Goal: Task Accomplishment & Management: Manage account settings

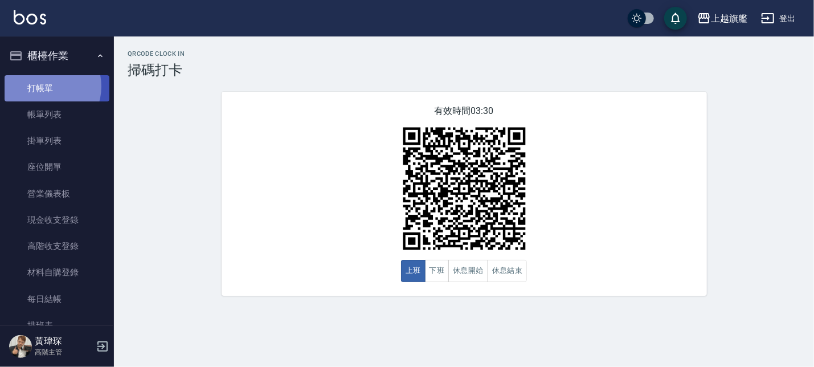
click at [43, 86] on link "打帳單" at bounding box center [57, 88] width 105 height 26
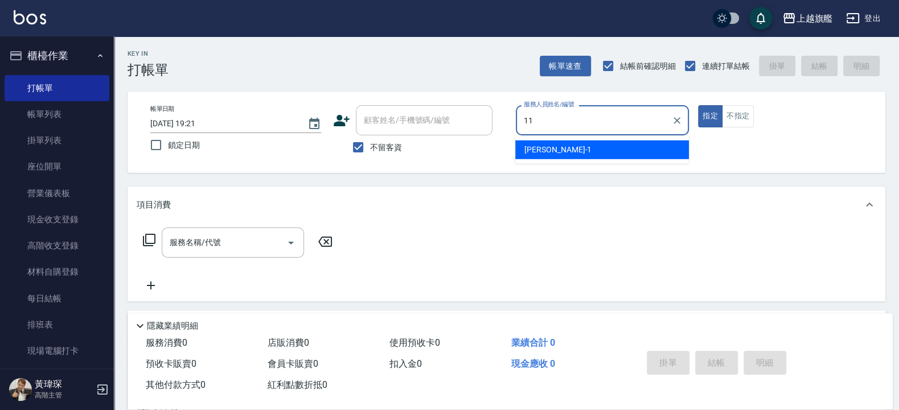
type input "[PERSON_NAME]-11"
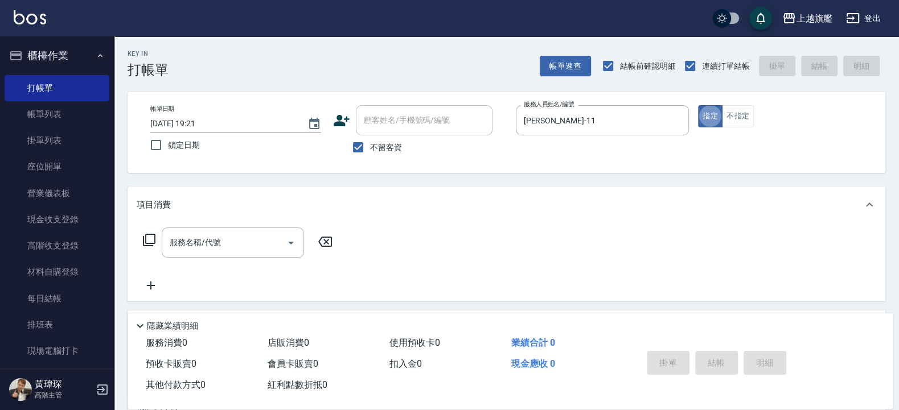
type button "true"
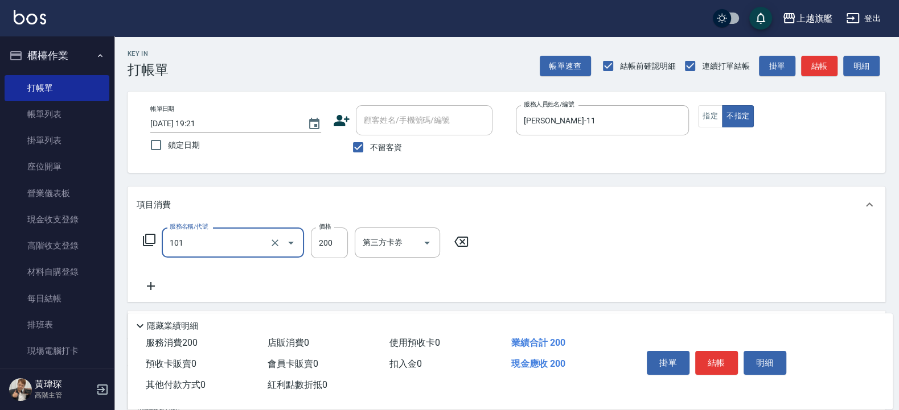
type input "一般洗(101)"
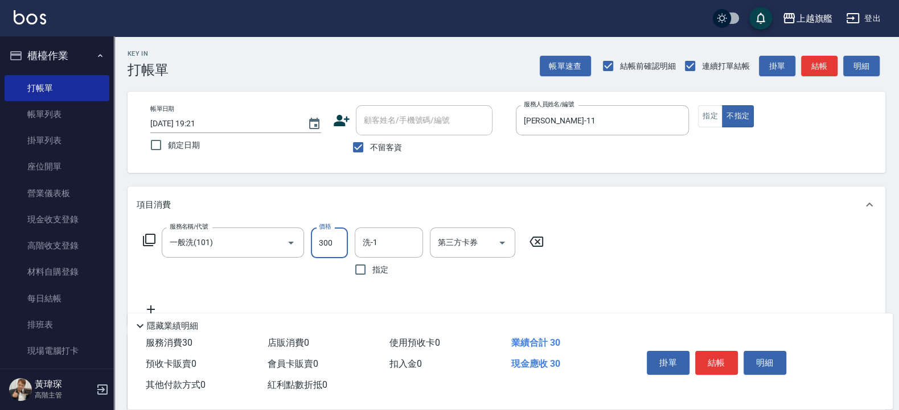
type input "300"
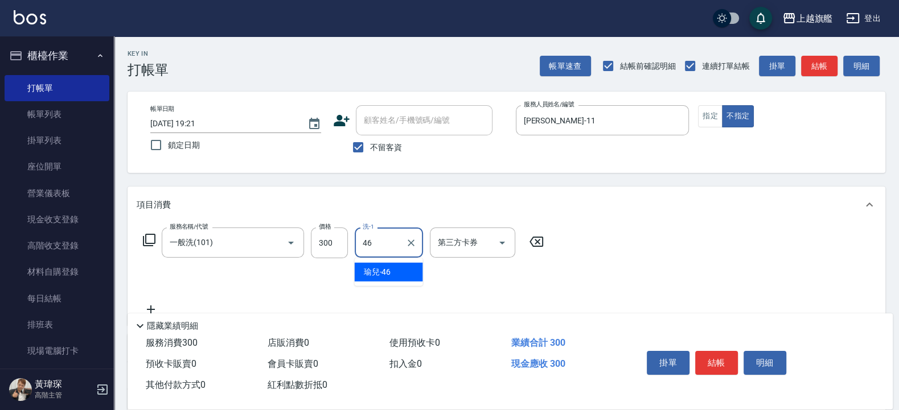
type input "瑜兒-46"
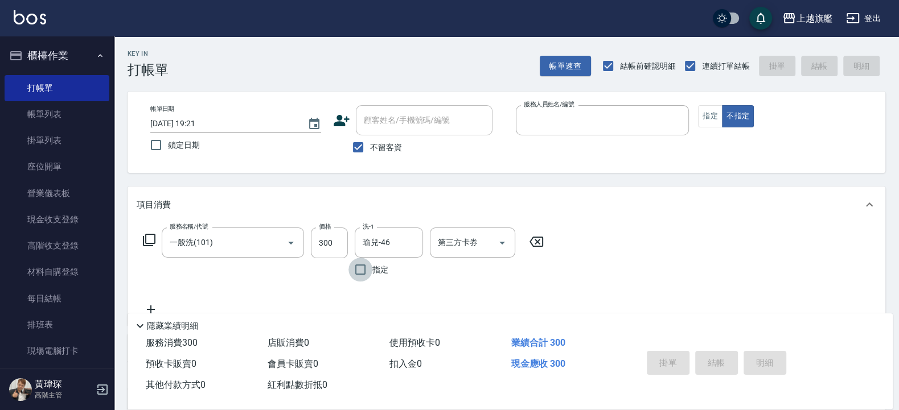
click at [339, 105] on button "不指定" at bounding box center [738, 116] width 32 height 22
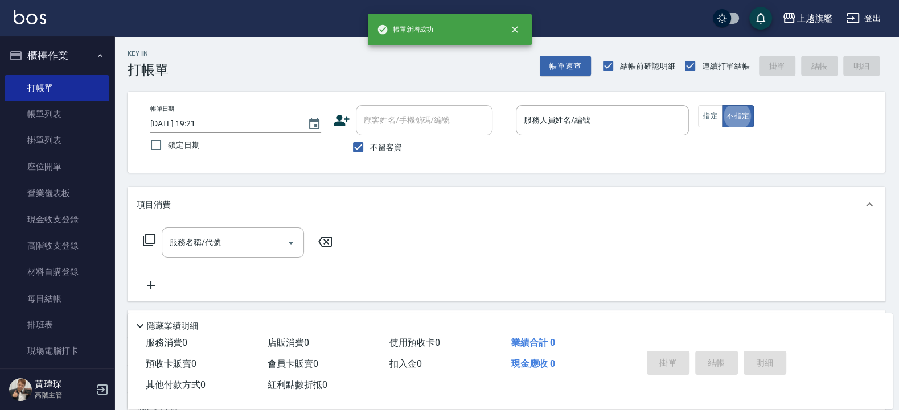
type button "false"
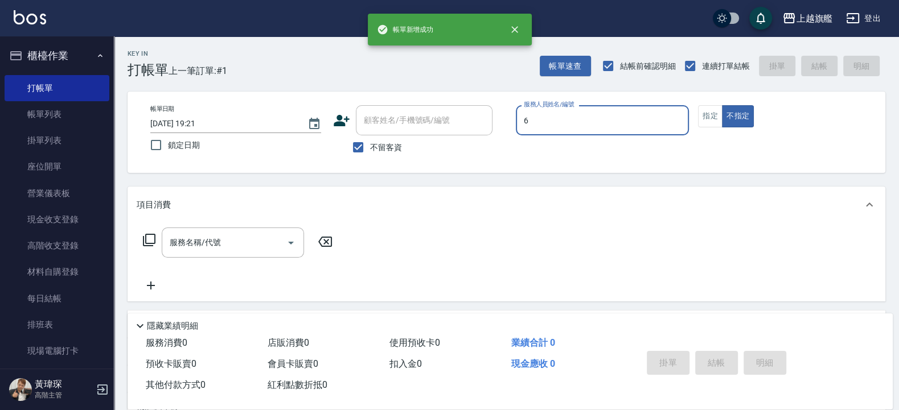
type input "張佳琳-6"
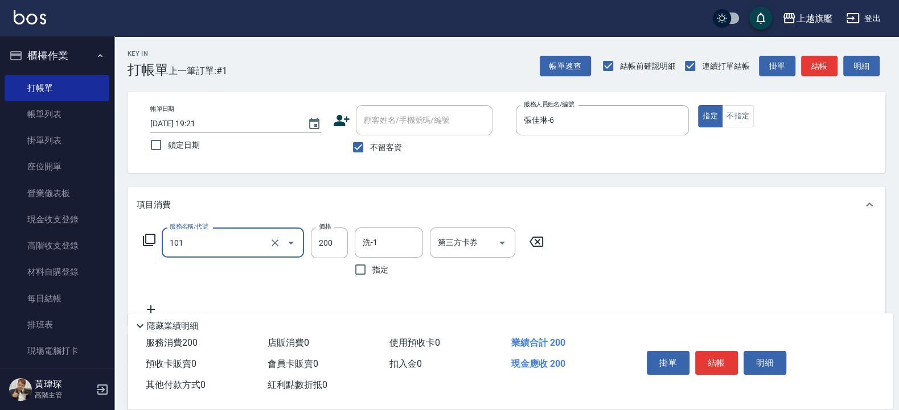
type input "一般洗(101)"
type input "400"
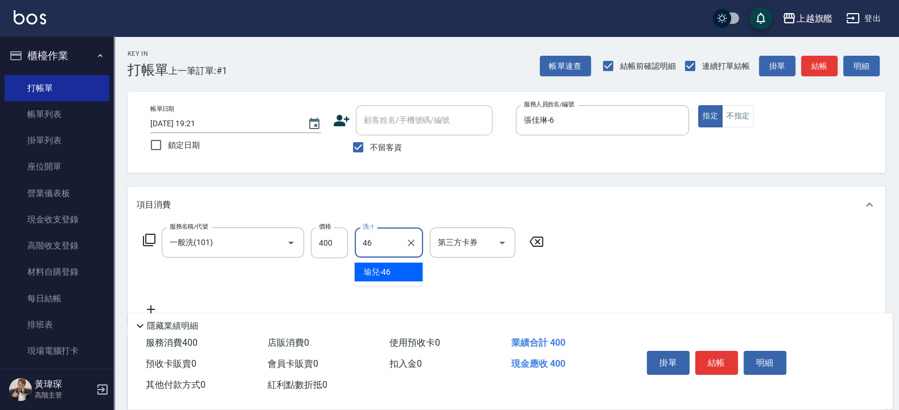
type input "瑜兒-46"
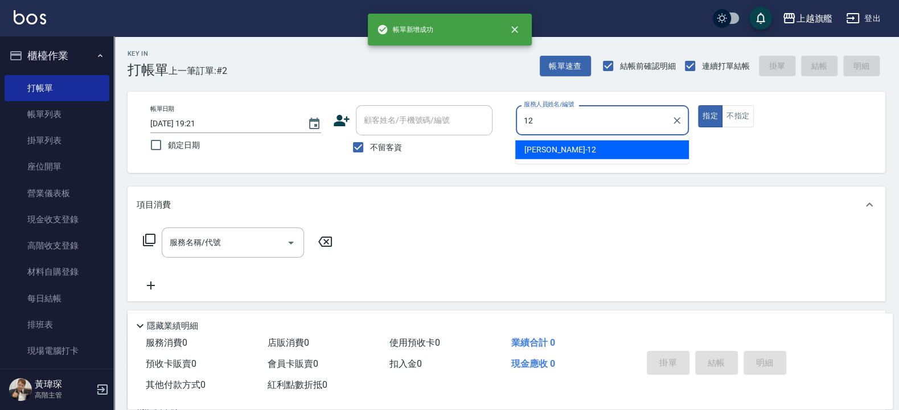
type input "陳佩君-12"
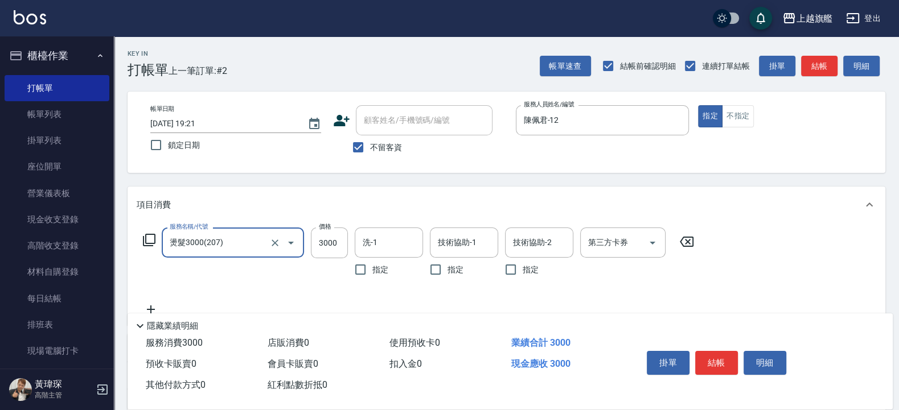
type input "燙髮3000(207)"
type input "3300"
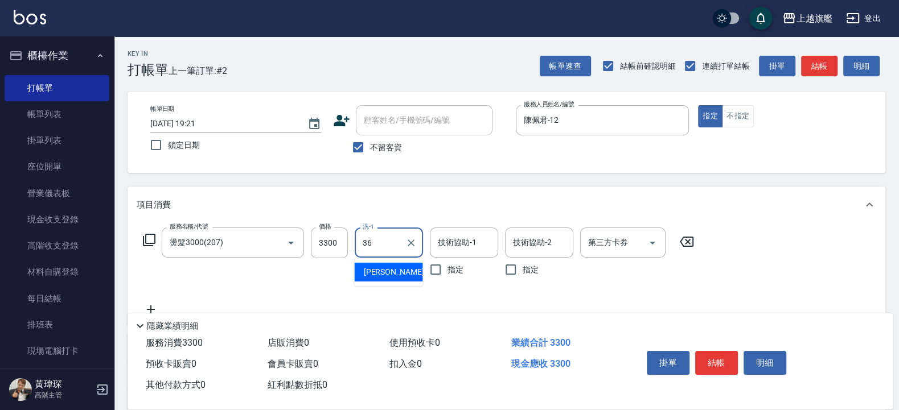
type input "[PERSON_NAME]-36"
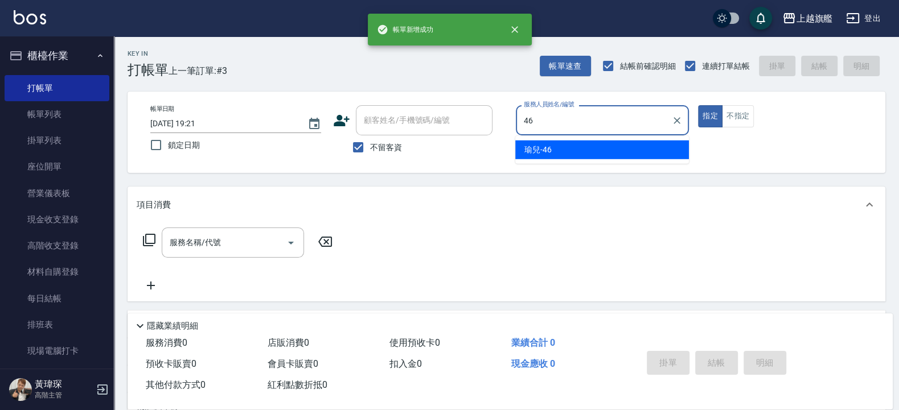
type input "瑜兒-46"
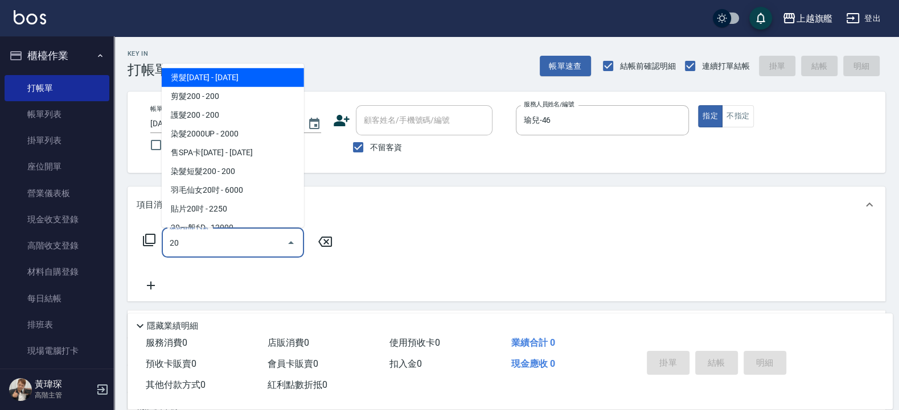
type input "2"
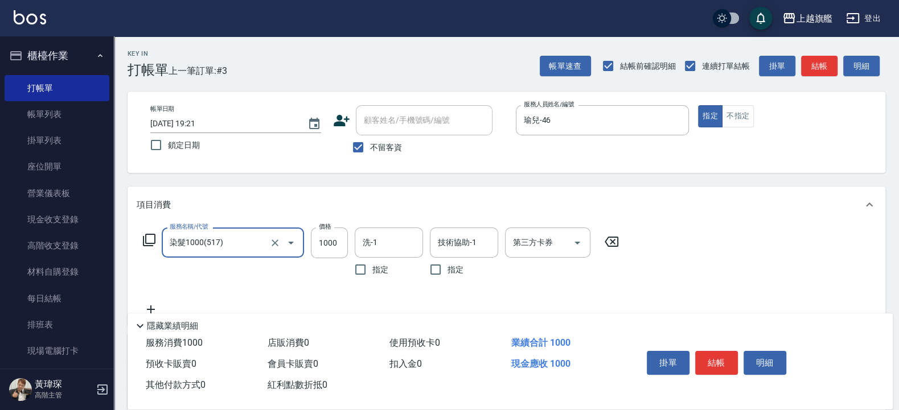
type input "染髮1000(517)"
type input "999"
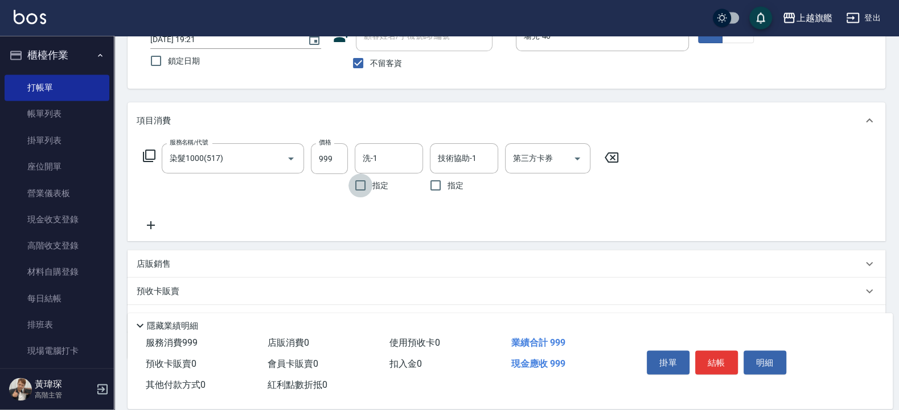
scroll to position [137, 0]
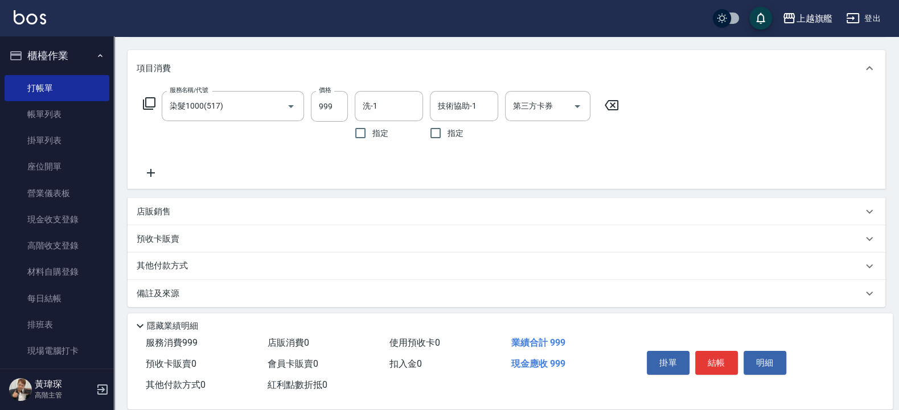
click at [155, 171] on icon at bounding box center [151, 173] width 28 height 14
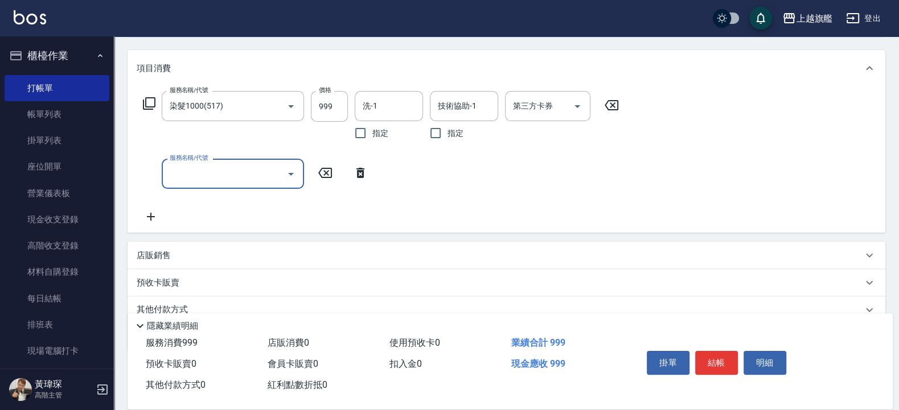
click at [149, 219] on icon at bounding box center [151, 217] width 28 height 14
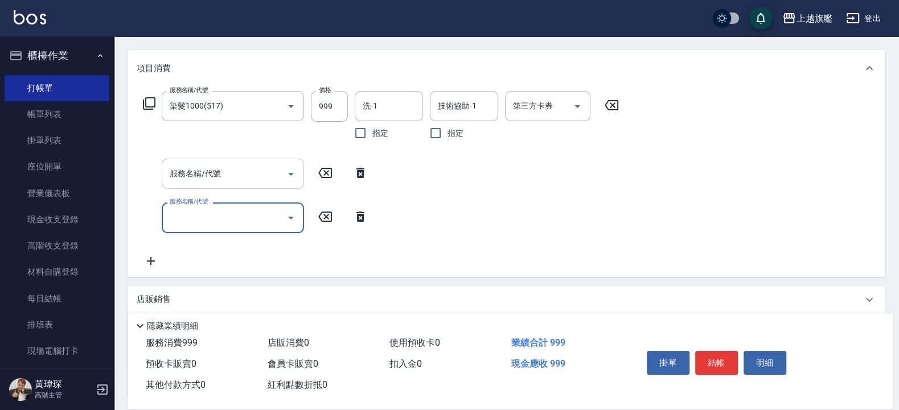
click at [178, 179] on input "服務名稱/代號" at bounding box center [224, 174] width 115 height 20
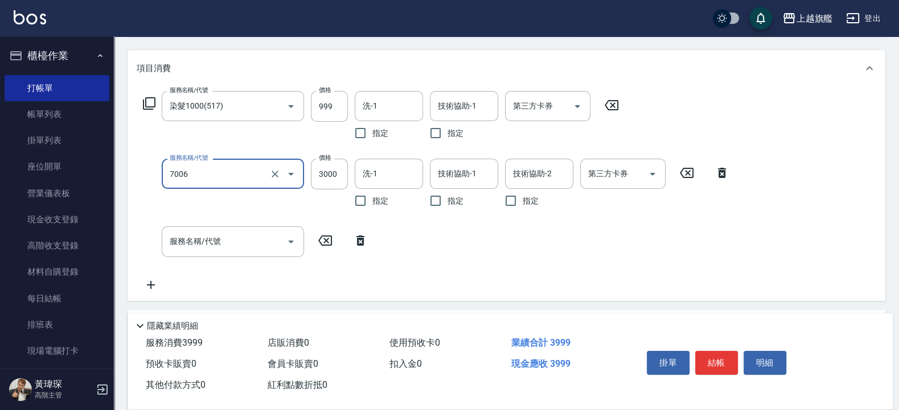
type input "重整(7006)"
type input "800"
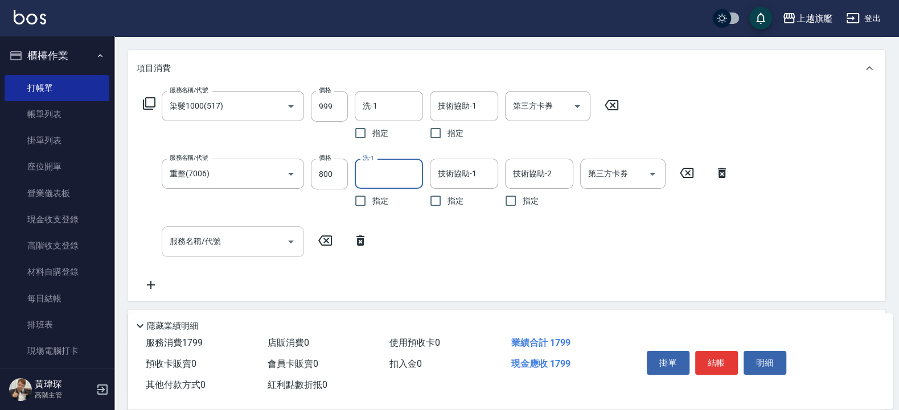
click at [162, 241] on div "服務名稱/代號" at bounding box center [233, 242] width 142 height 30
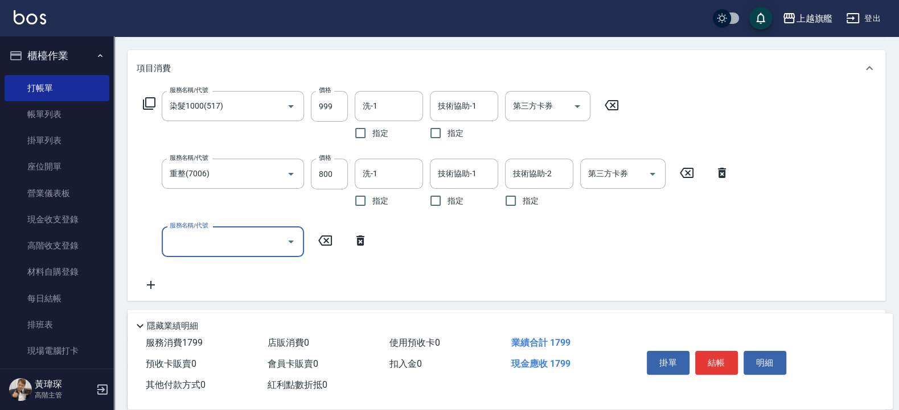
click at [233, 244] on input "服務名稱/代號" at bounding box center [224, 242] width 115 height 20
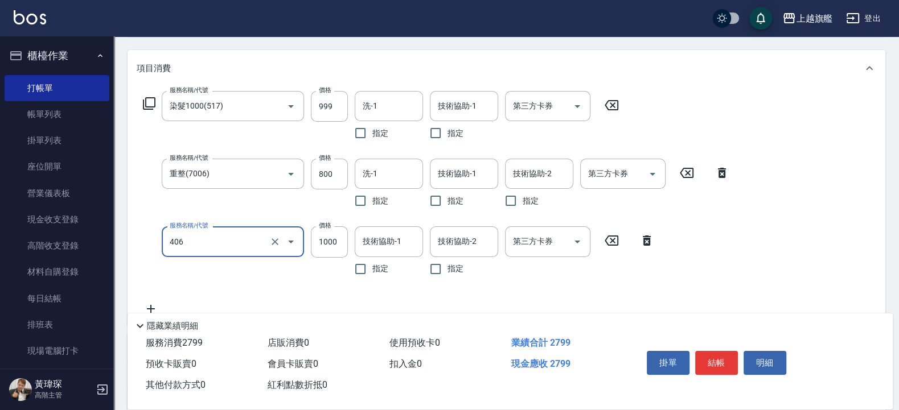
type input "水漾護1000(406)"
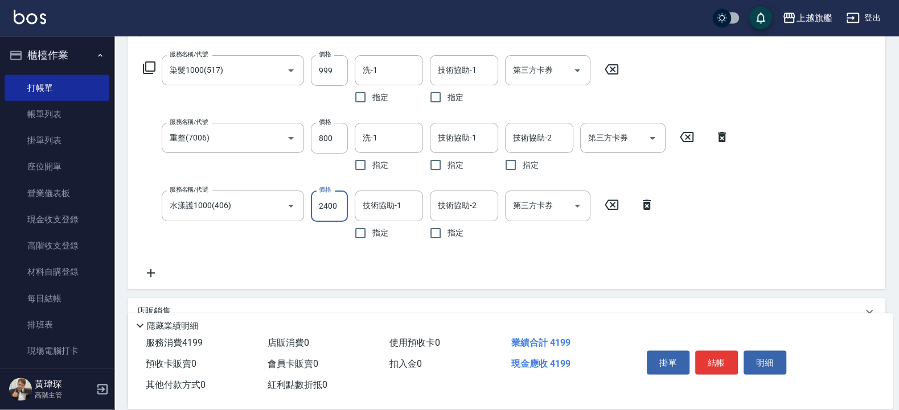
scroll to position [205, 0]
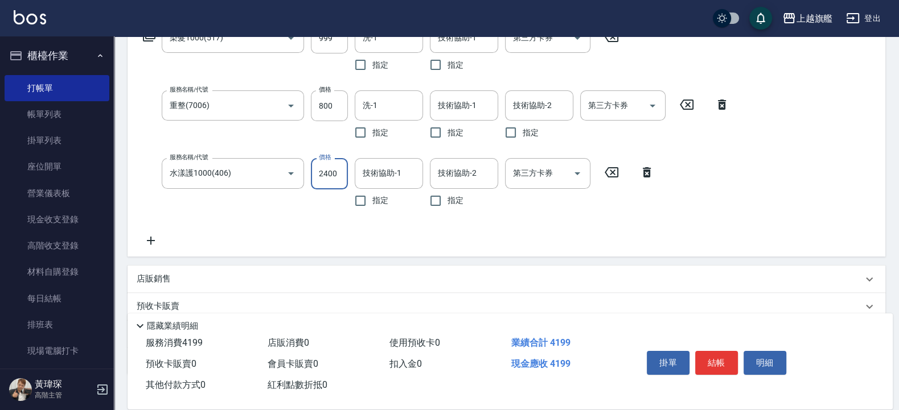
type input "2400"
click at [145, 239] on icon at bounding box center [151, 241] width 28 height 14
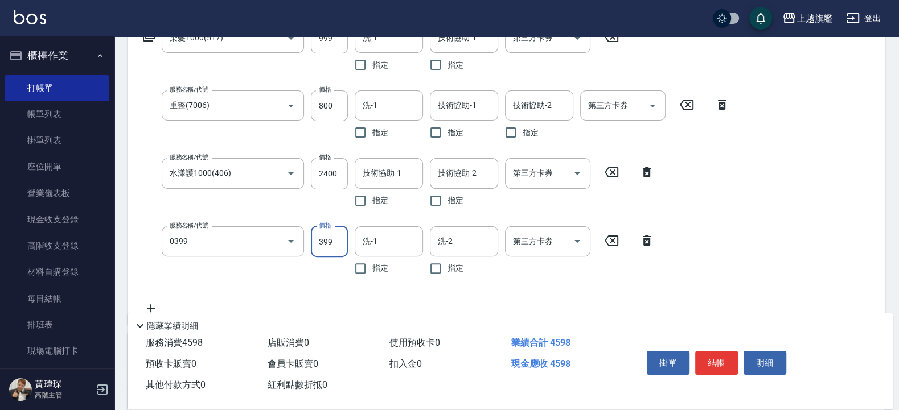
type input "海鹽SPA(0399)"
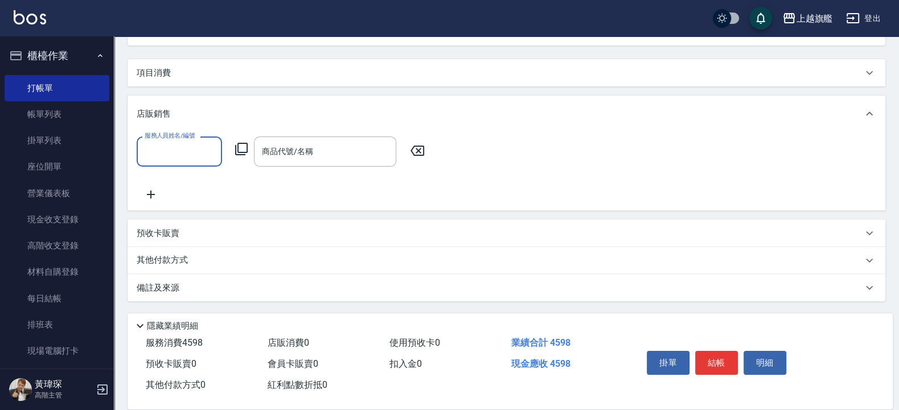
scroll to position [127, 0]
type input "瑜兒-46"
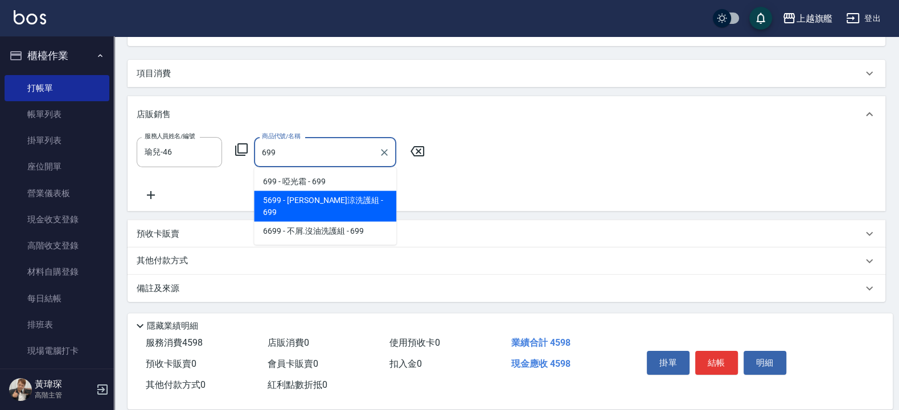
type input "[PERSON_NAME]涼洗護組"
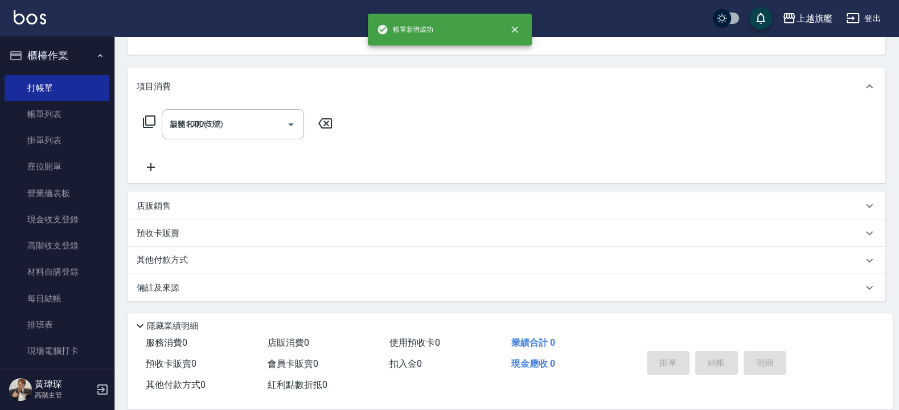
type input "[DATE] 19:22"
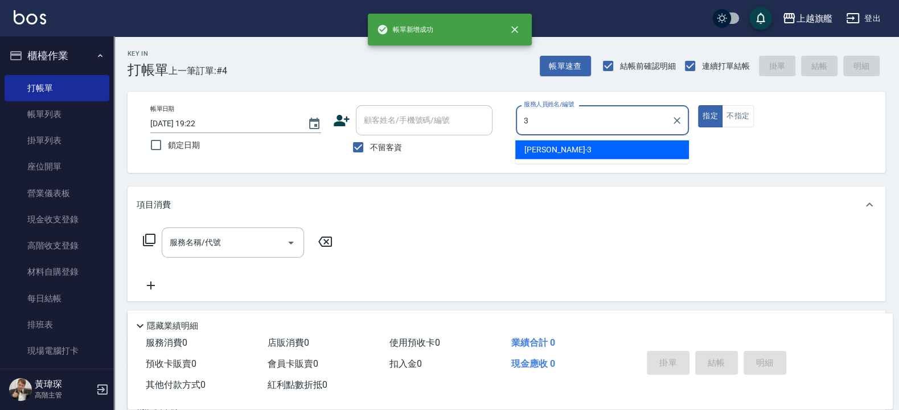
type input "[PERSON_NAME]-3"
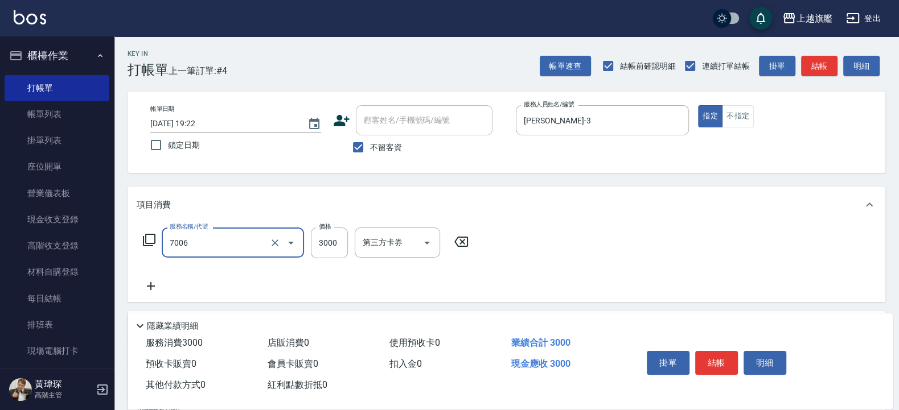
type input "重整(7006)"
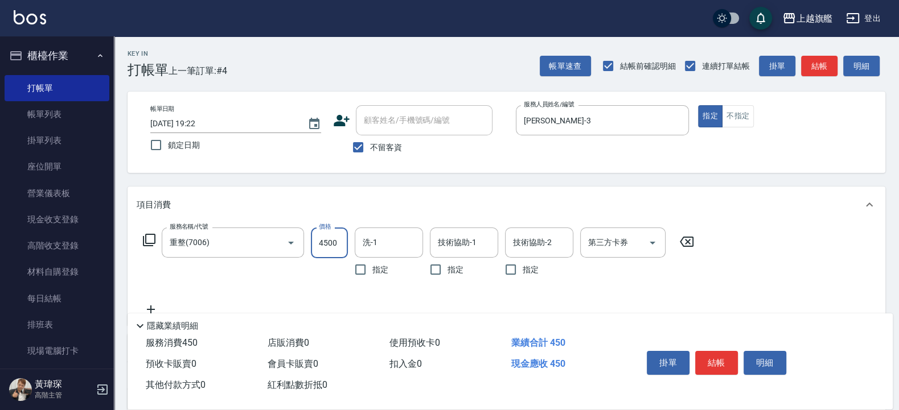
type input "4500"
type input "[PERSON_NAME]-36"
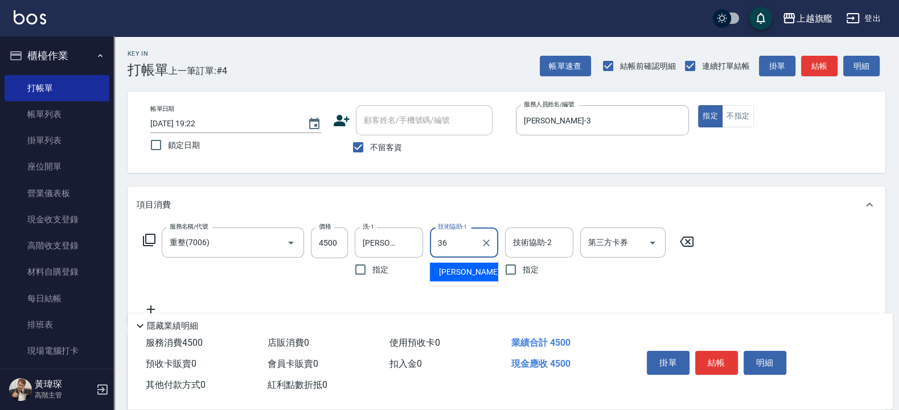
type input "[PERSON_NAME]-36"
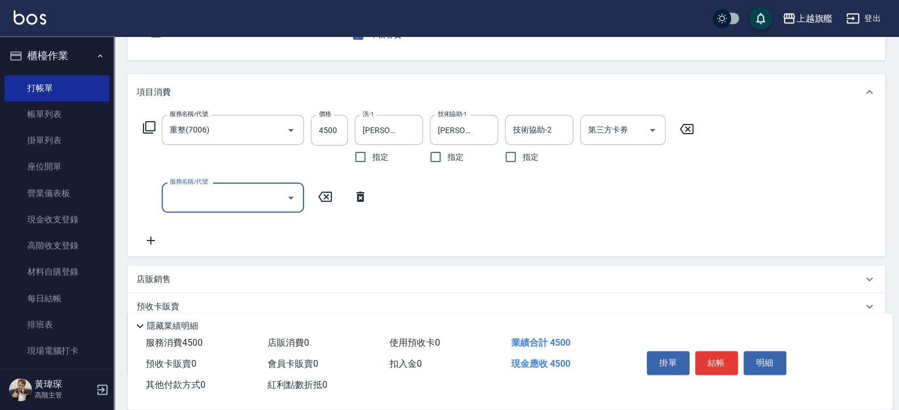
scroll to position [137, 0]
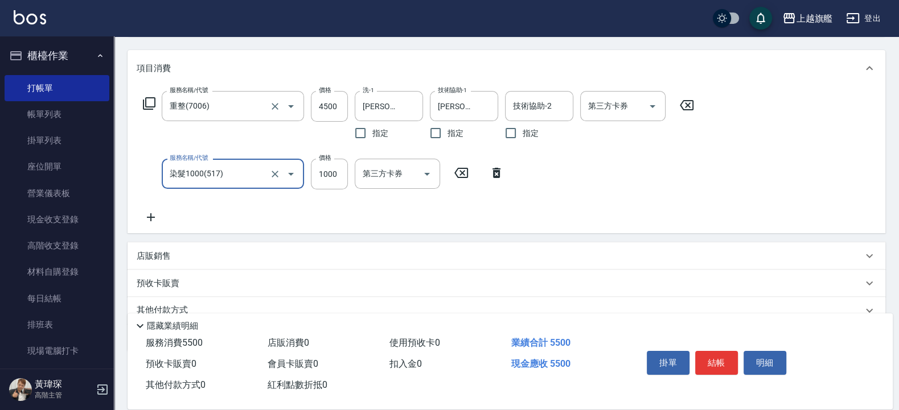
type input "染髮1000(517)"
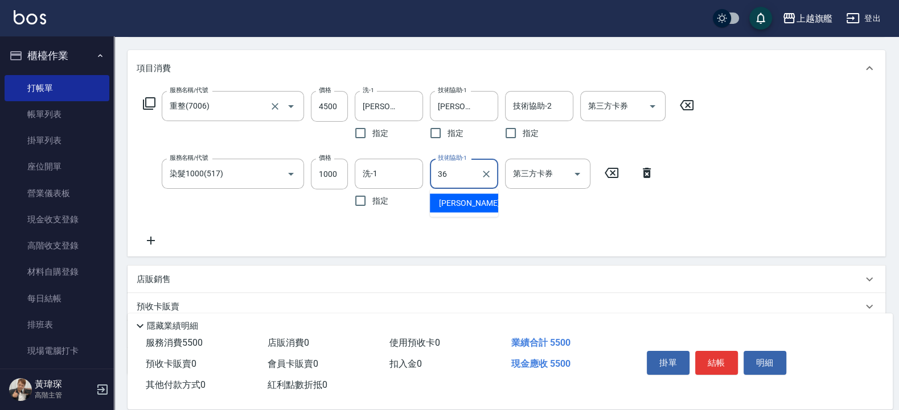
type input "[PERSON_NAME]-36"
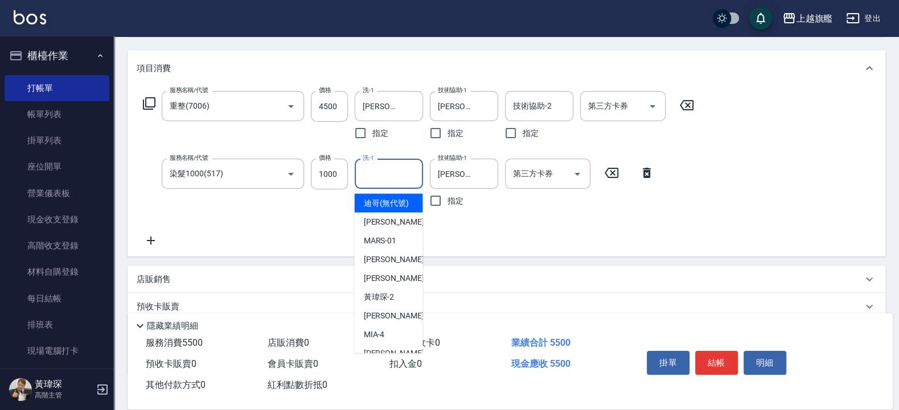
click at [339, 174] on input "洗-1" at bounding box center [389, 174] width 58 height 20
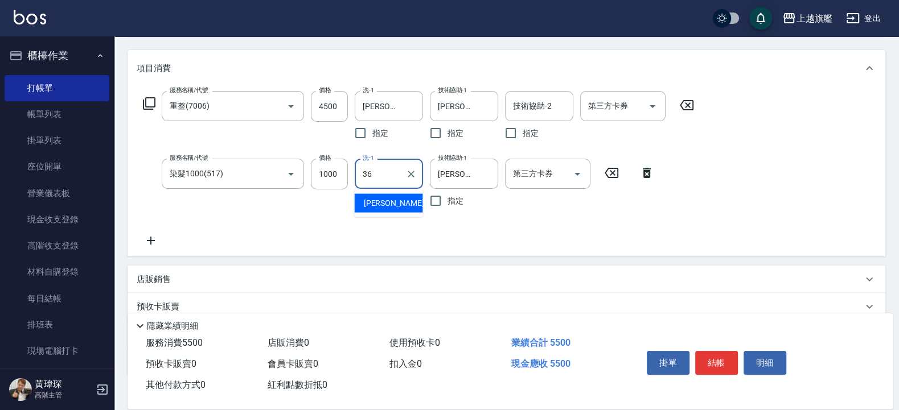
type input "[PERSON_NAME]-36"
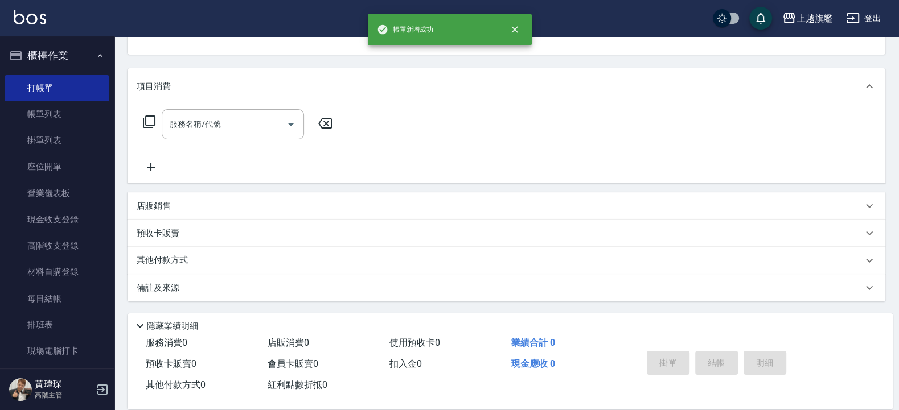
scroll to position [114, 0]
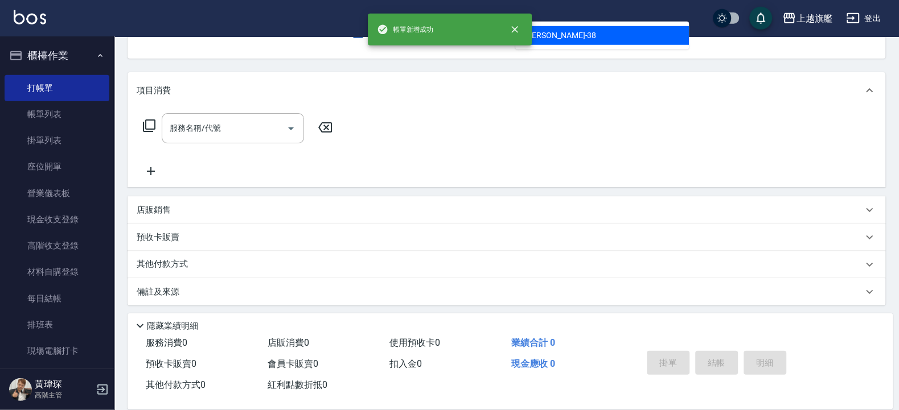
type input "[PERSON_NAME]-38"
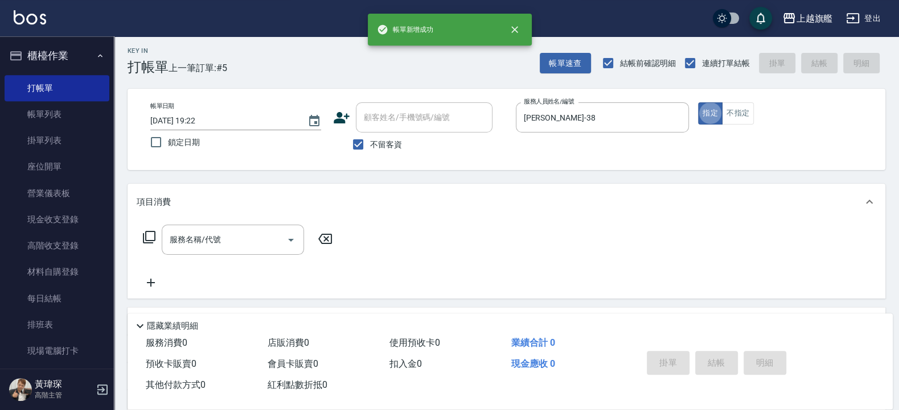
scroll to position [0, 0]
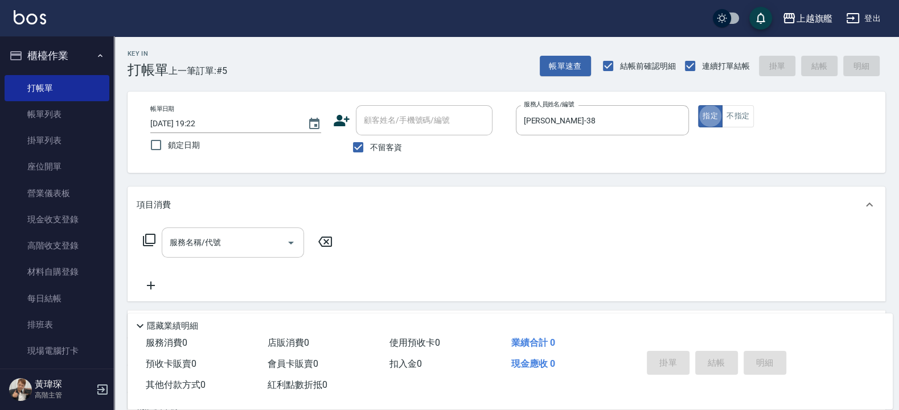
click at [188, 233] on input "服務名稱/代號" at bounding box center [224, 243] width 115 height 20
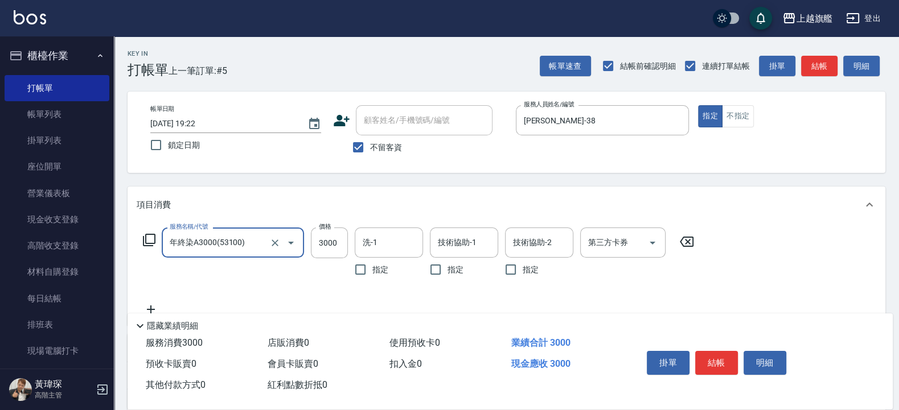
type input "年終染A3000(53100)"
type input "3680"
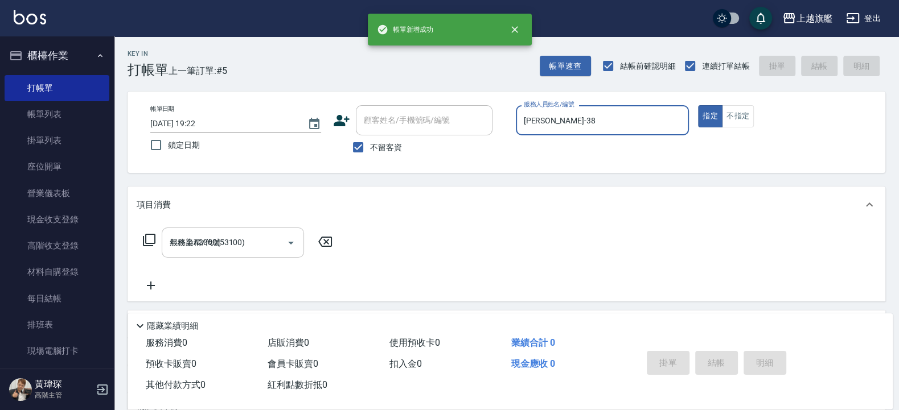
type input "[DATE] 19:23"
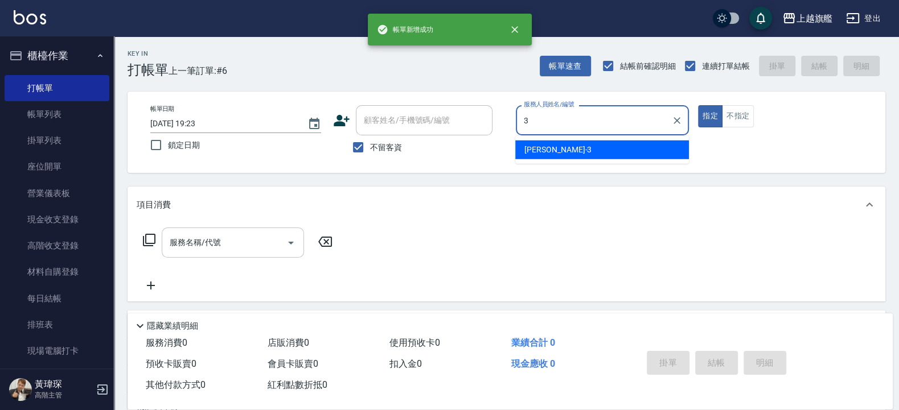
type input "[PERSON_NAME]-3"
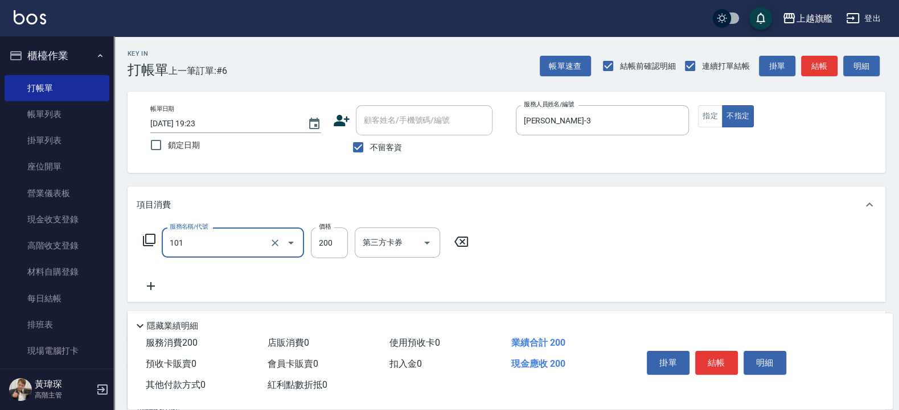
type input "一般洗(101)"
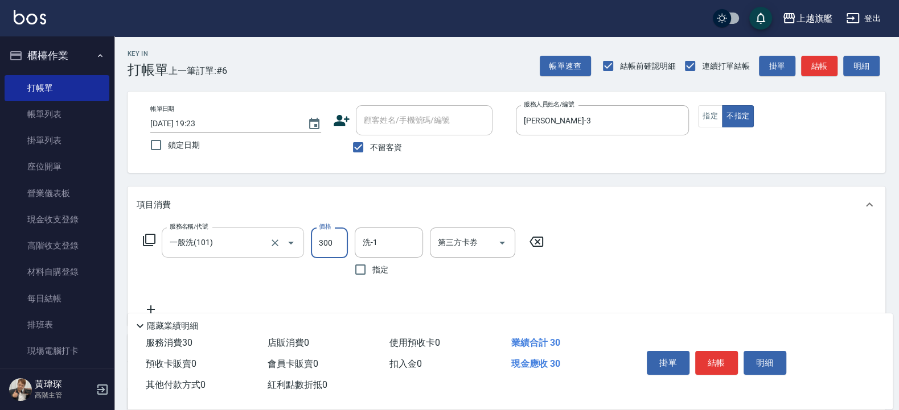
type input "300"
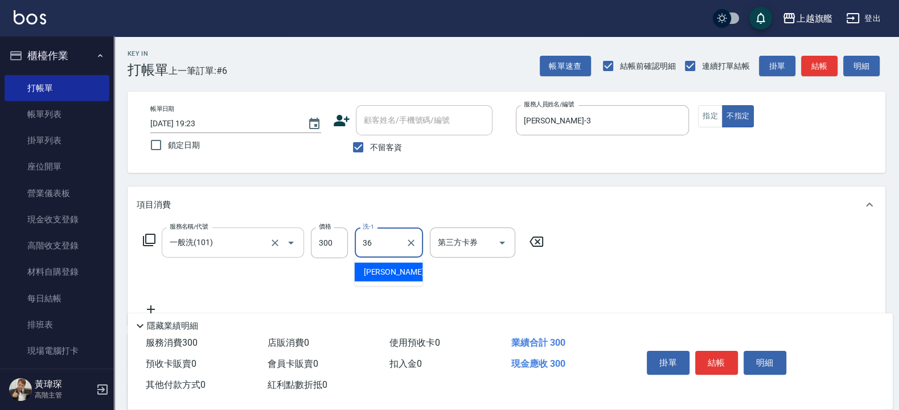
type input "[PERSON_NAME]-36"
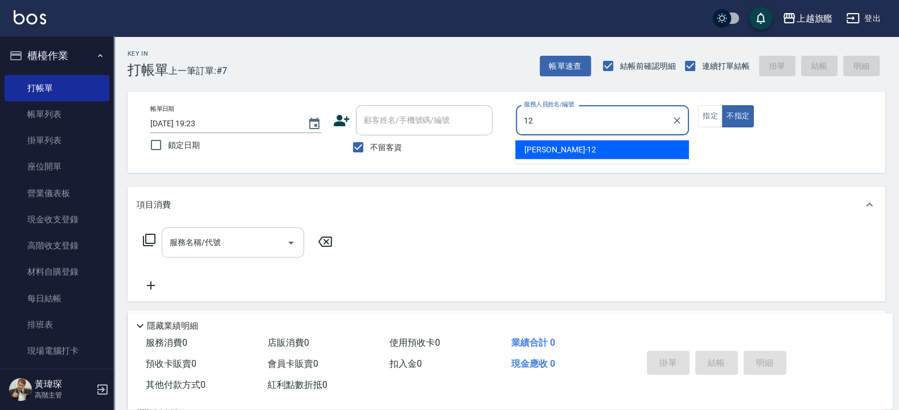
type input "陳佩君-12"
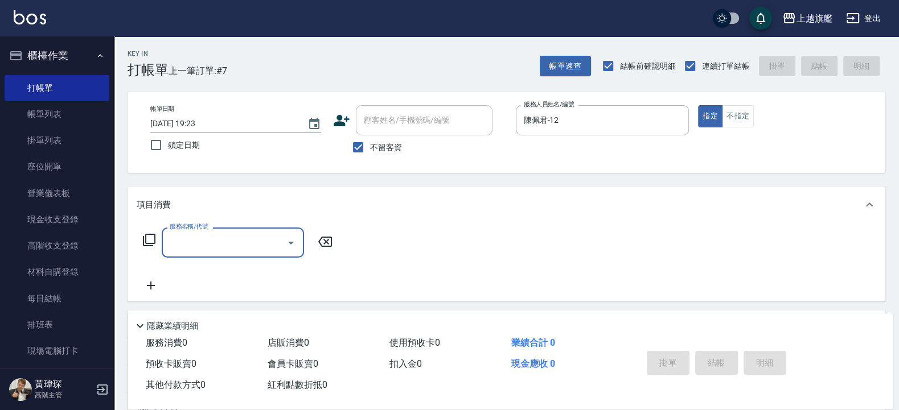
type input "1"
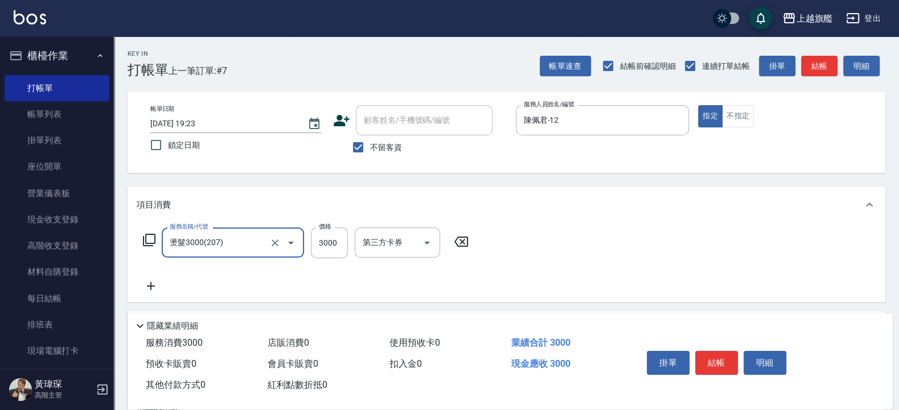
type input "燙髮3000(207)"
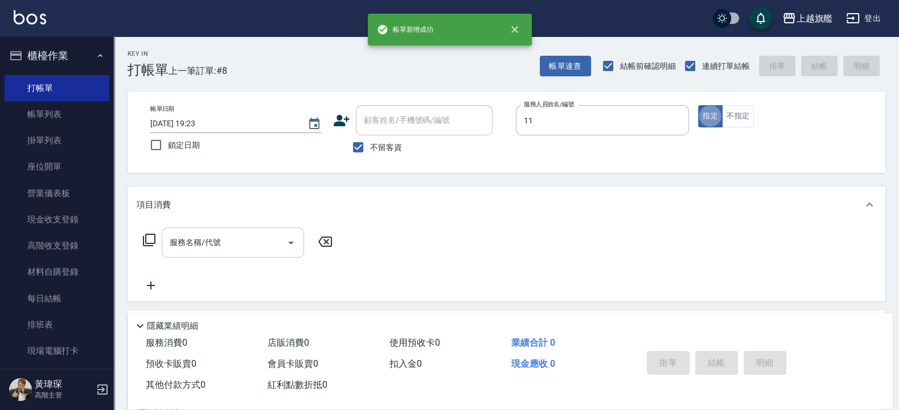
type input "[PERSON_NAME]-11"
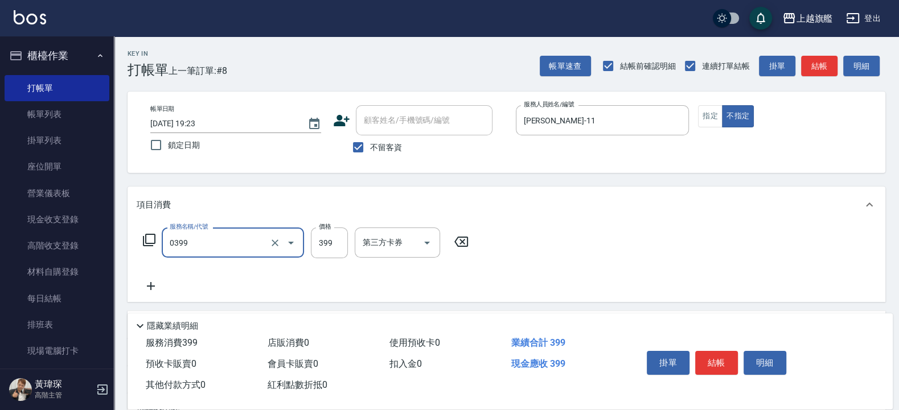
type input "海鹽SPA(0399)"
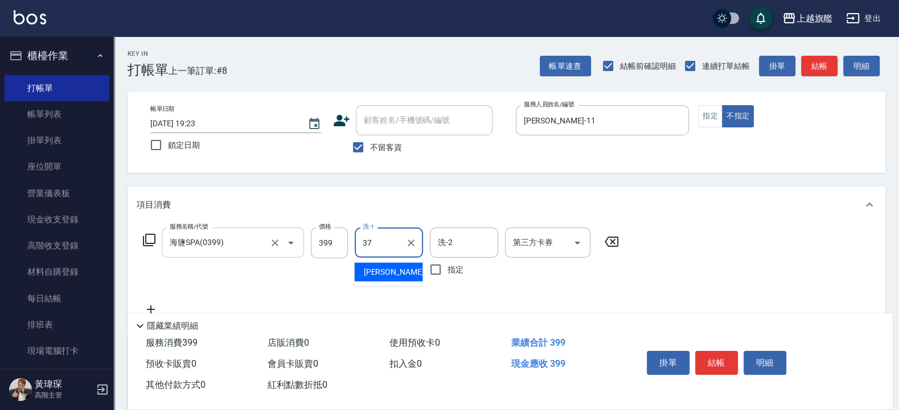
type input "[PERSON_NAME]-37"
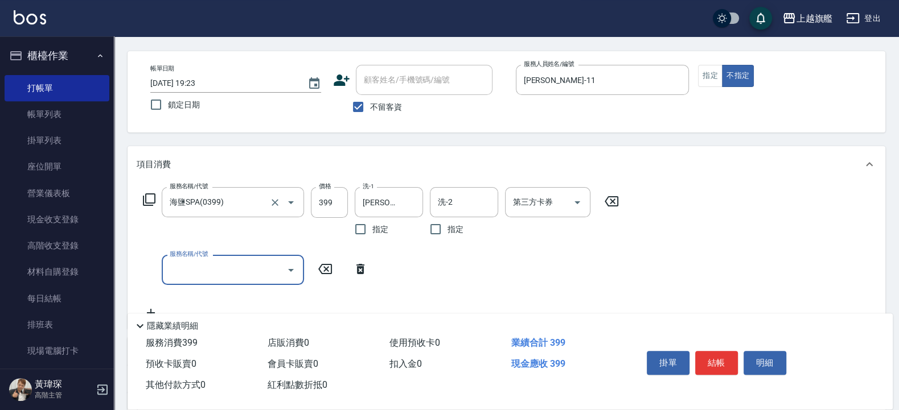
scroll to position [68, 0]
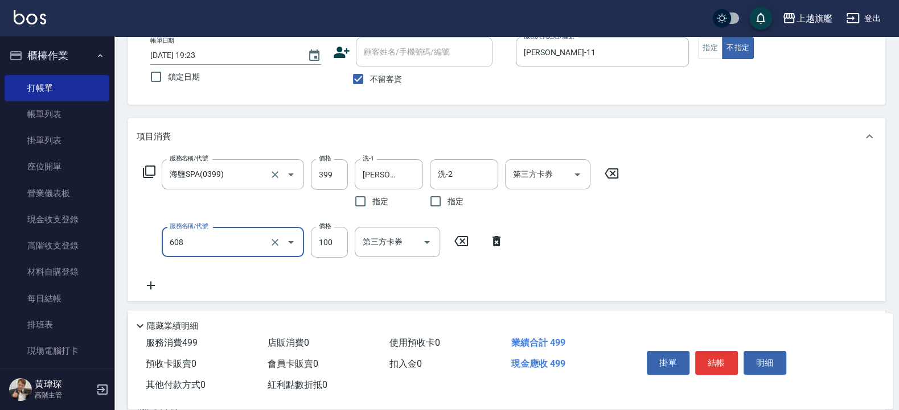
type input "專業/順護100(608)"
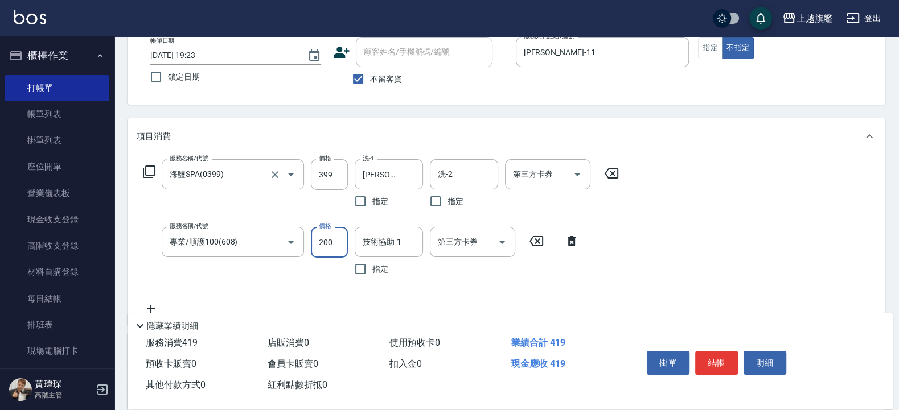
type input "200"
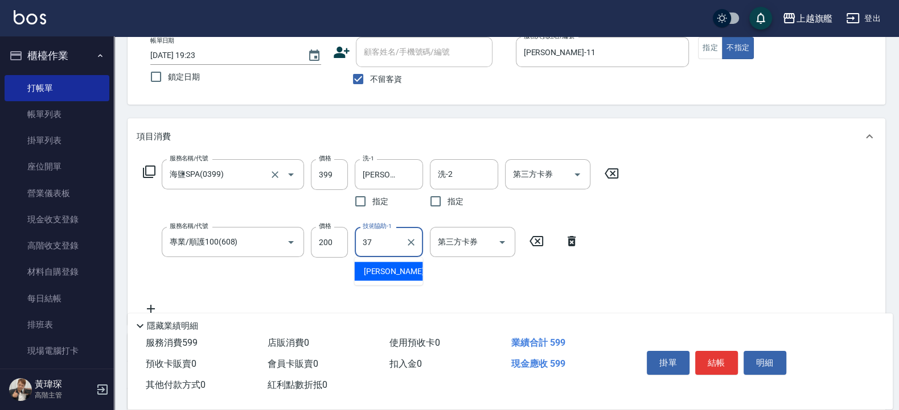
type input "[PERSON_NAME]-37"
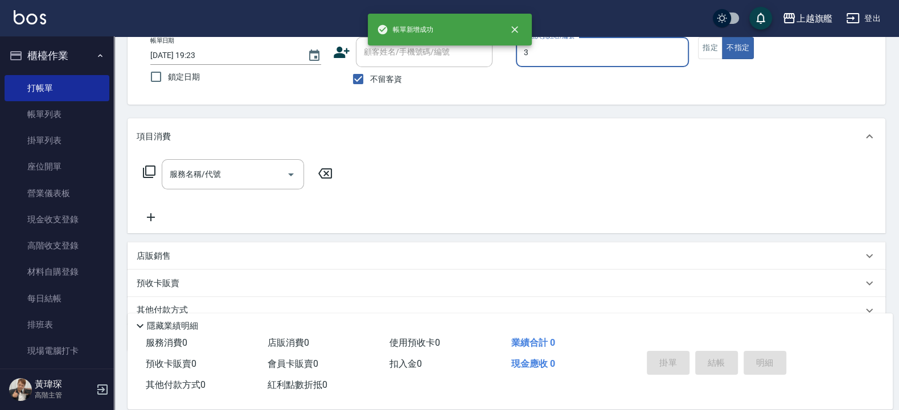
type input "[PERSON_NAME]-3"
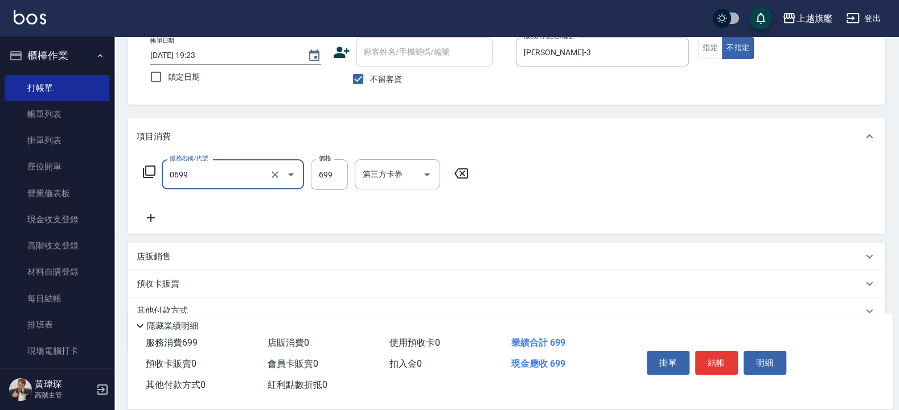
type input "精油SPA(0699)"
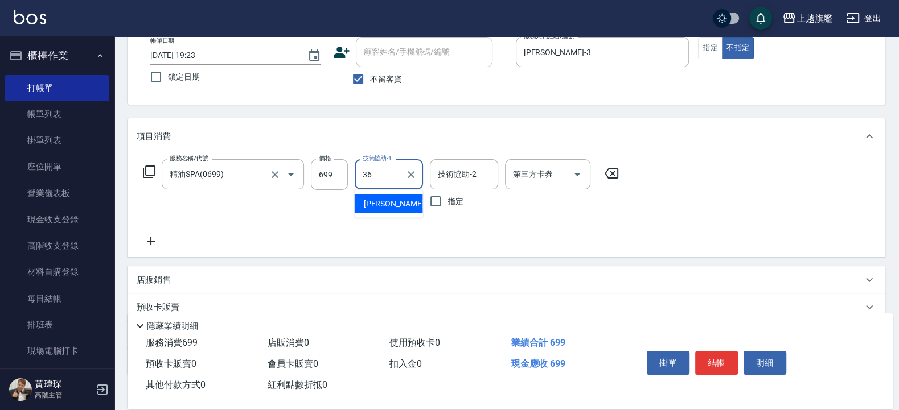
type input "[PERSON_NAME]-36"
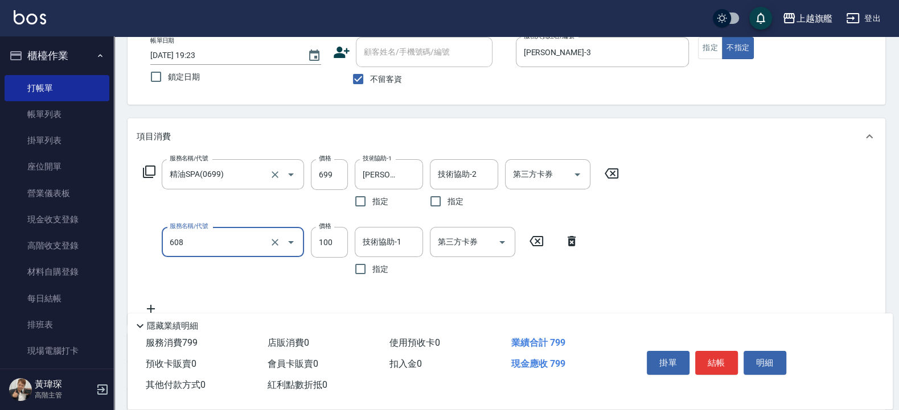
type input "專業/順護100(608)"
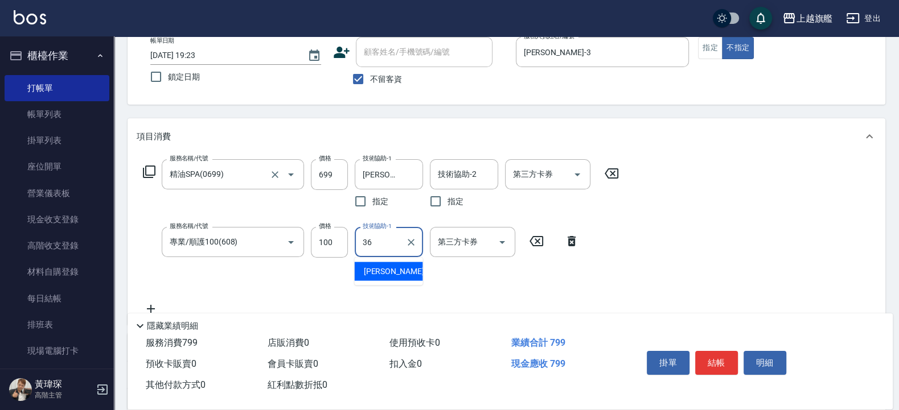
type input "[PERSON_NAME]-36"
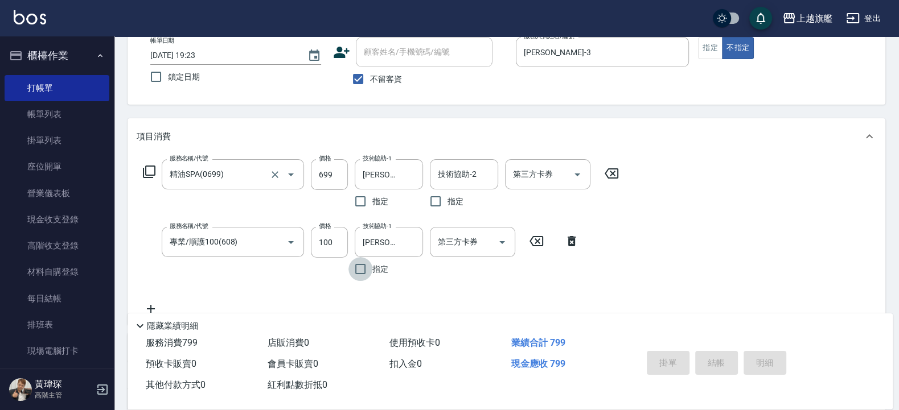
type input "[DATE] 19:24"
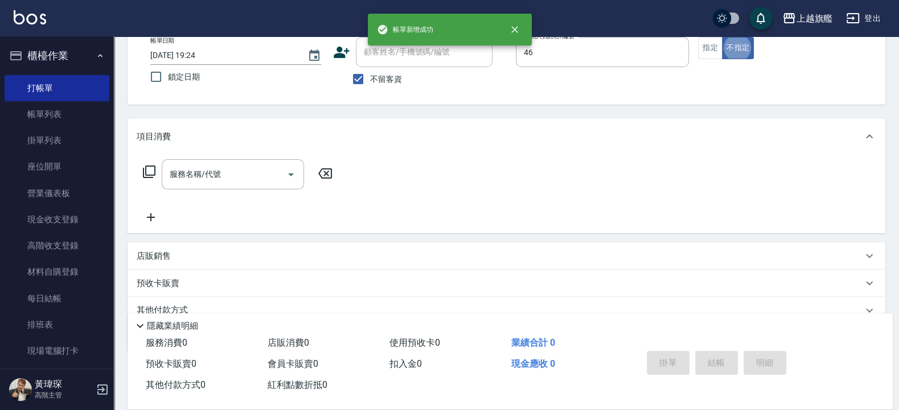
type input "瑜兒-46"
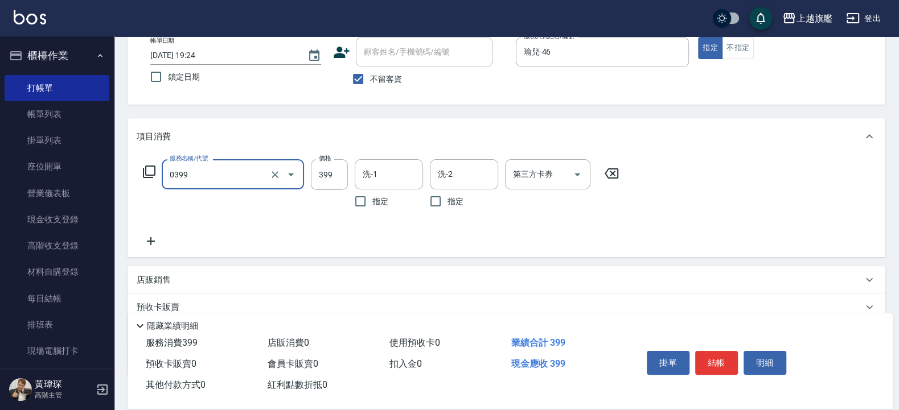
type input "海鹽SPA(0399)"
type input "499"
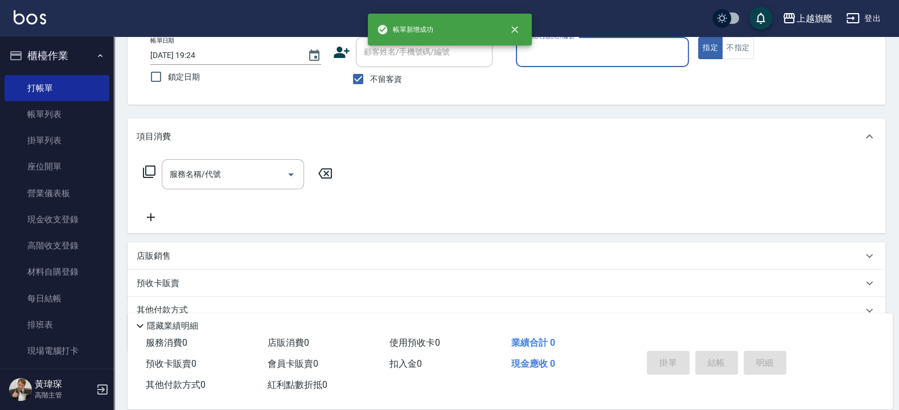
click at [44, 46] on button "櫃檯作業" at bounding box center [57, 56] width 105 height 30
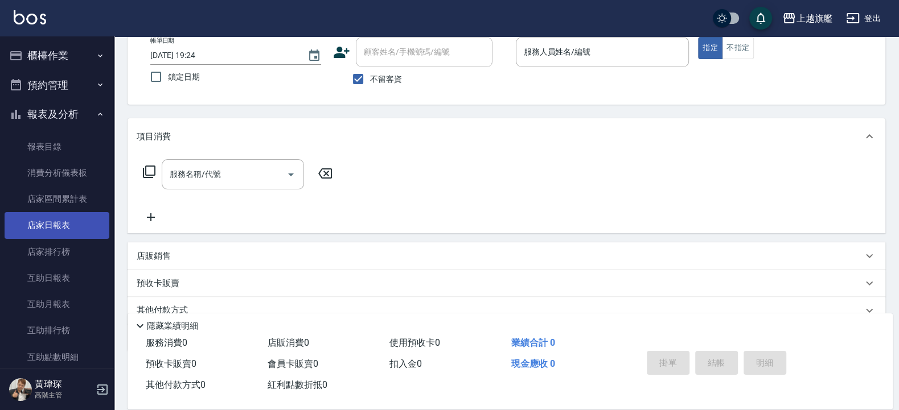
click at [57, 227] on link "店家日報表" at bounding box center [57, 225] width 105 height 26
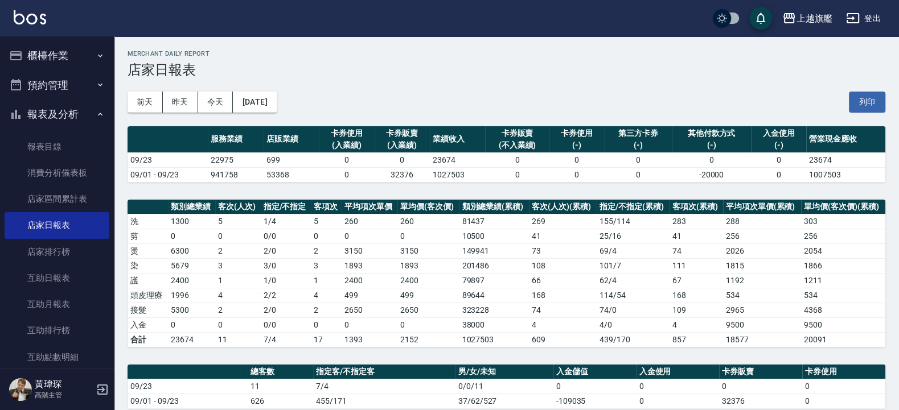
click at [50, 110] on button "報表及分析" at bounding box center [57, 115] width 105 height 30
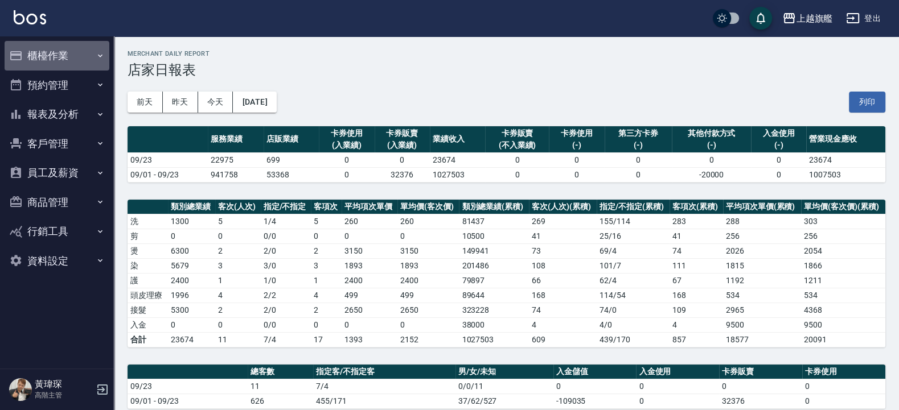
click at [60, 55] on button "櫃檯作業" at bounding box center [57, 56] width 105 height 30
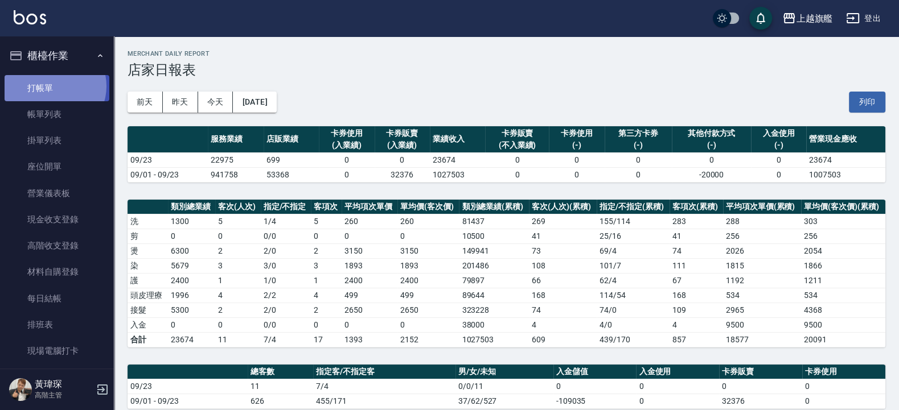
click at [54, 86] on link "打帳單" at bounding box center [57, 88] width 105 height 26
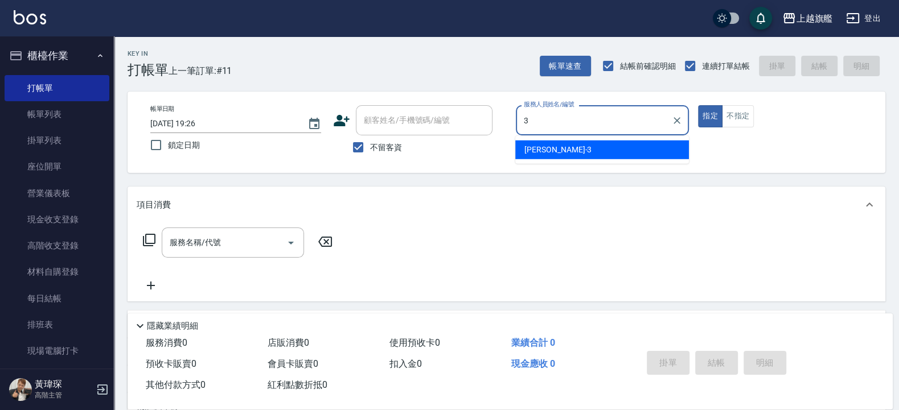
type input "[PERSON_NAME]-3"
type button "true"
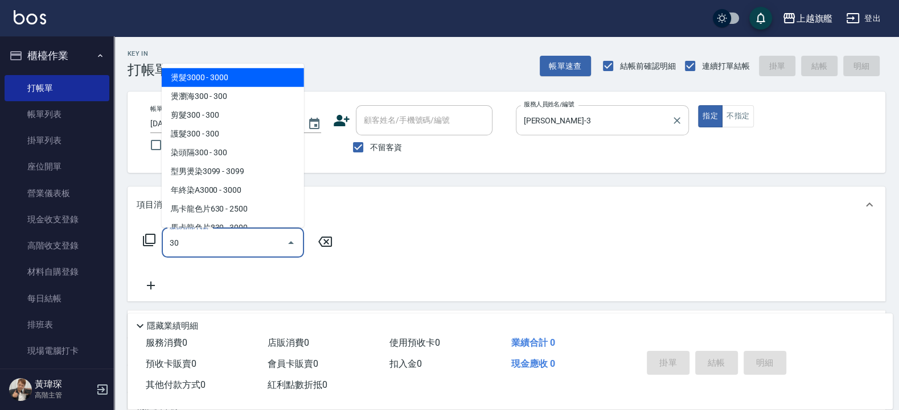
type input "3"
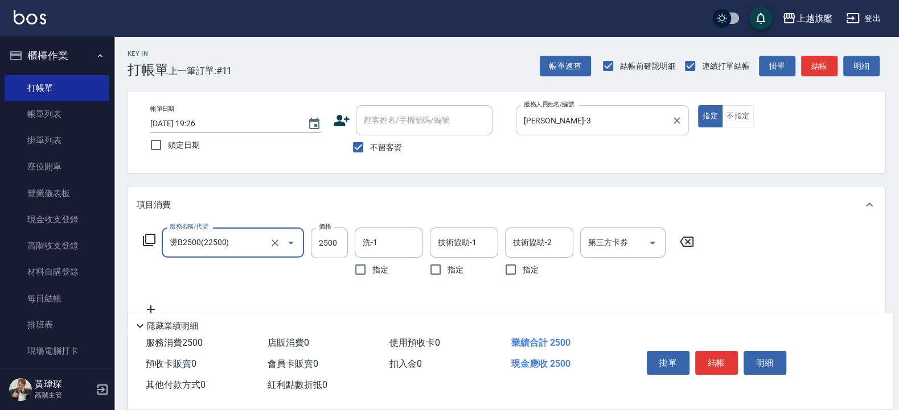
type input "燙B2500(22500)"
type input "2800"
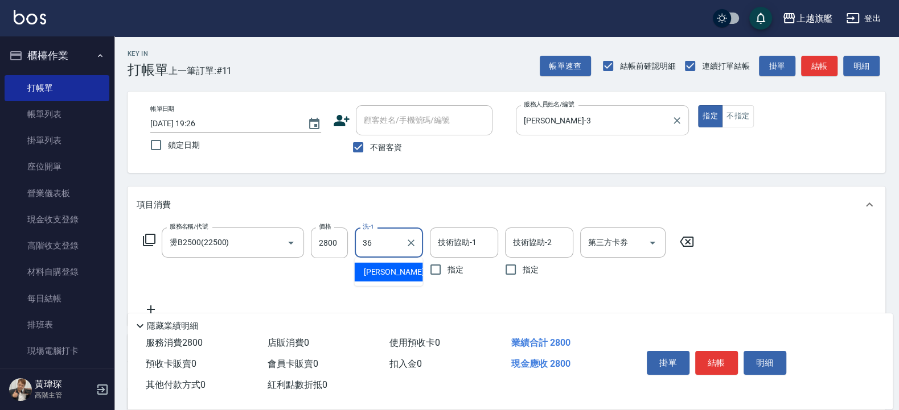
type input "[PERSON_NAME]-36"
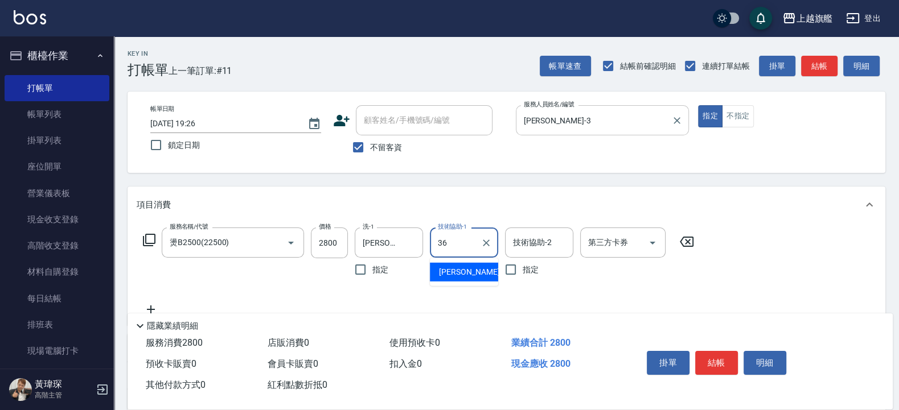
type input "[PERSON_NAME]-36"
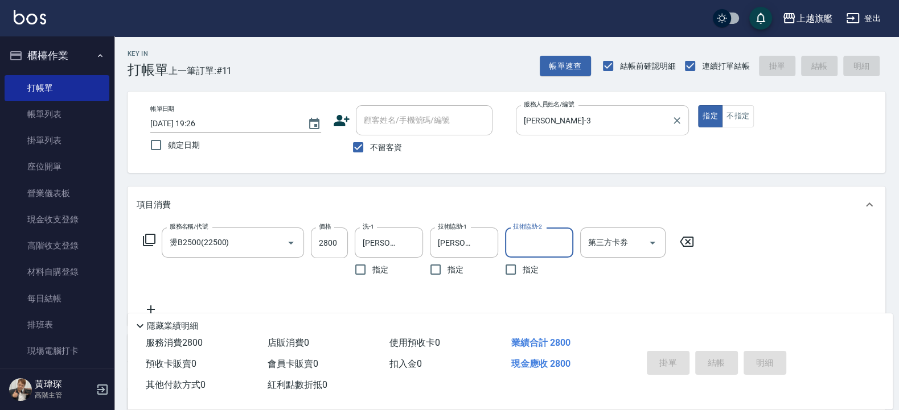
type input "[DATE] 19:27"
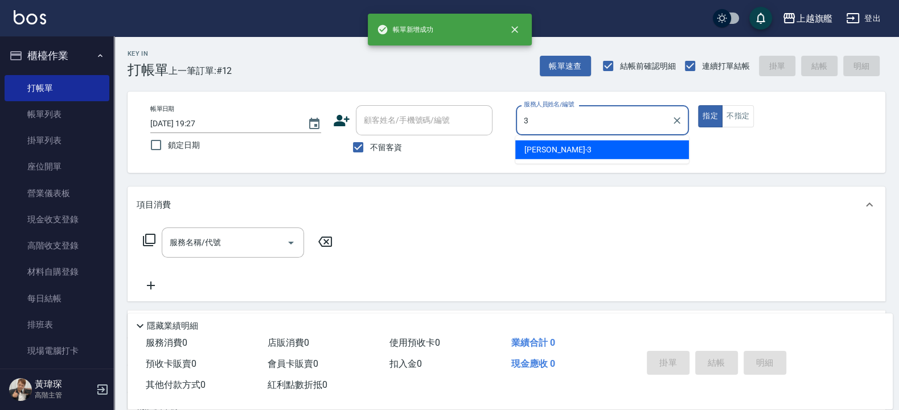
type input "[PERSON_NAME]-3"
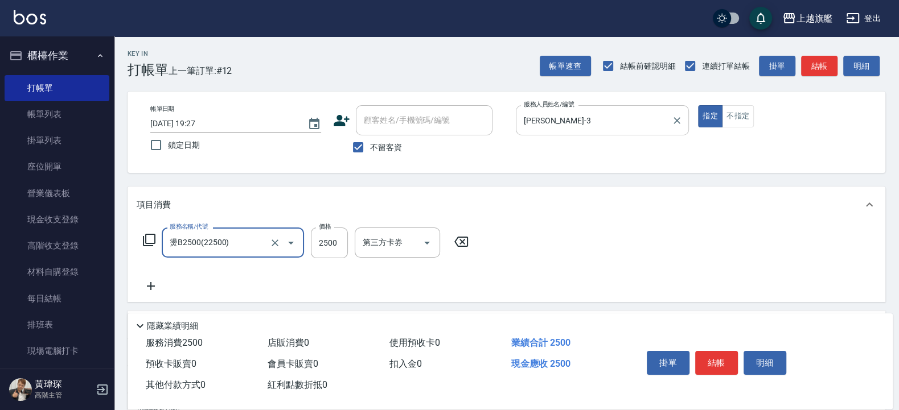
type input "燙B2500(22500)"
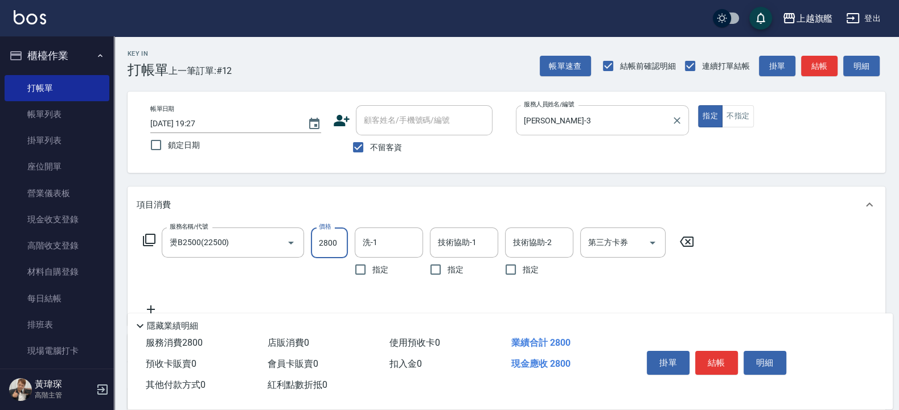
type input "2800"
type input "[PERSON_NAME]-36"
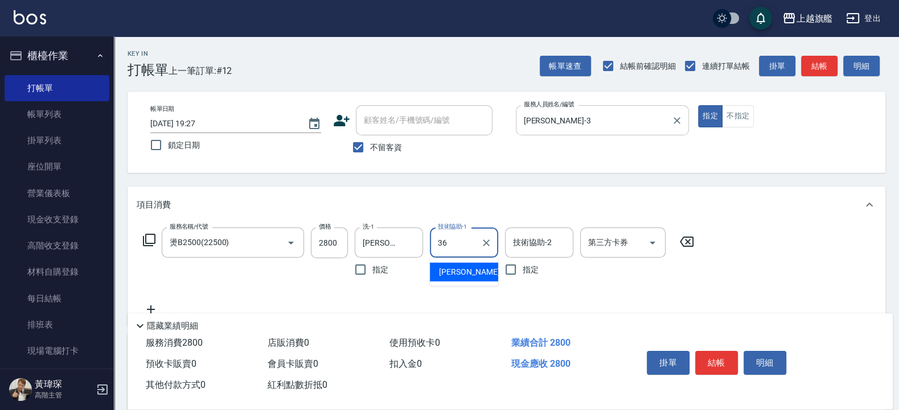
type input "[PERSON_NAME]-36"
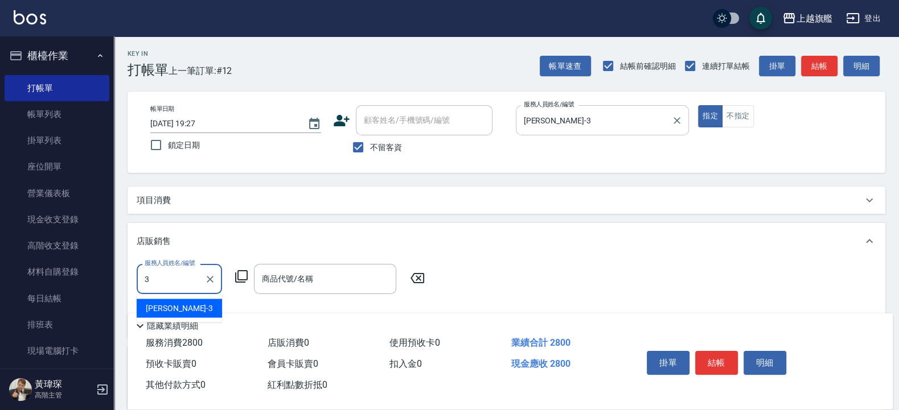
type input "[PERSON_NAME]-3"
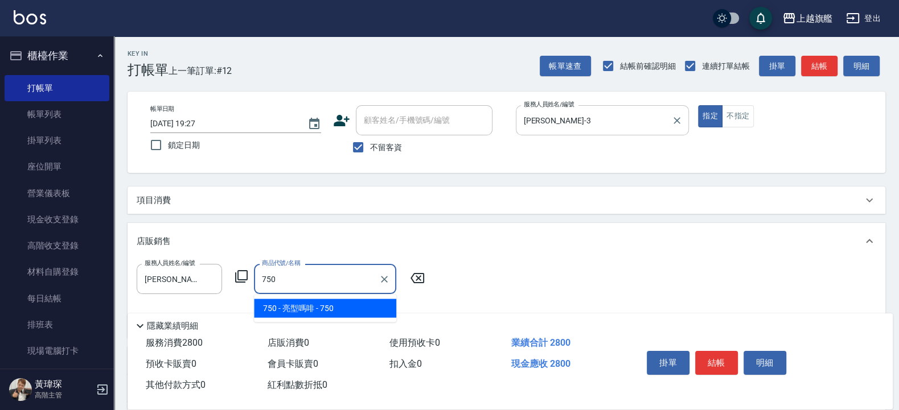
type input "亮型嗎啡"
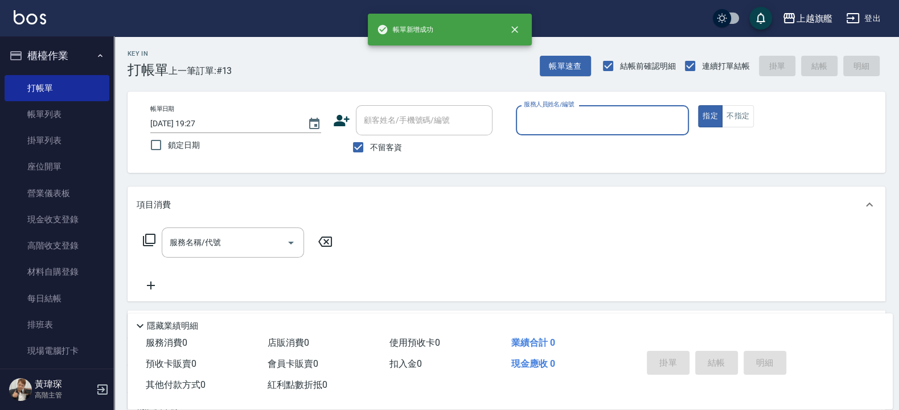
click at [42, 57] on button "櫃檯作業" at bounding box center [57, 56] width 105 height 30
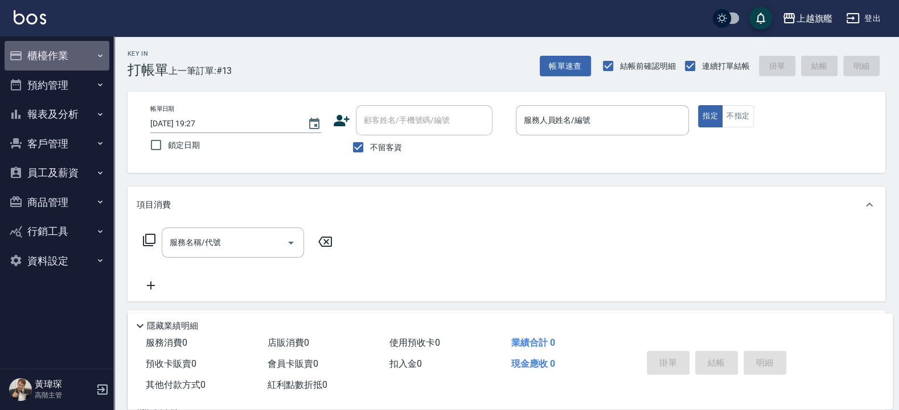
click at [54, 57] on button "櫃檯作業" at bounding box center [57, 56] width 105 height 30
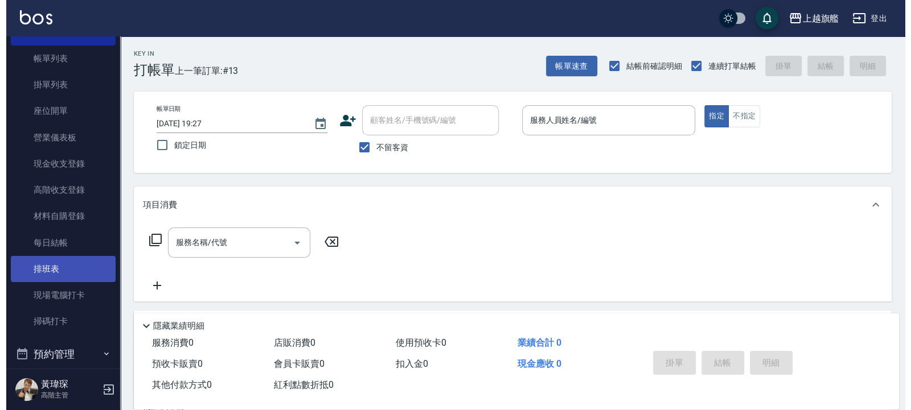
scroll to position [68, 0]
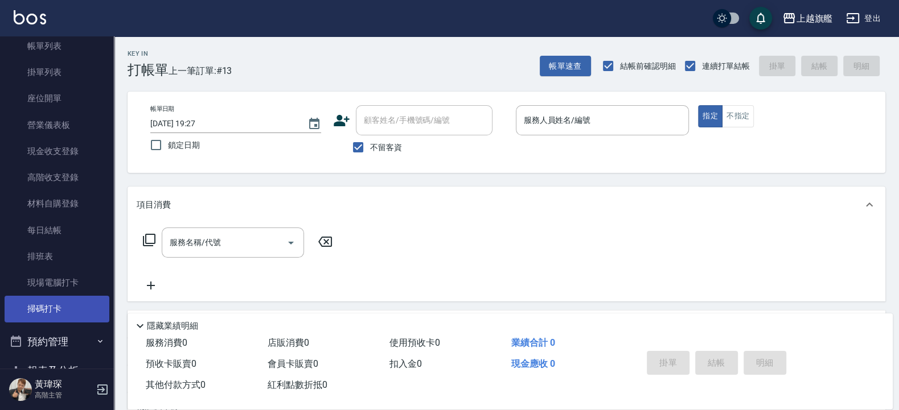
click at [79, 309] on link "掃碼打卡" at bounding box center [57, 309] width 105 height 26
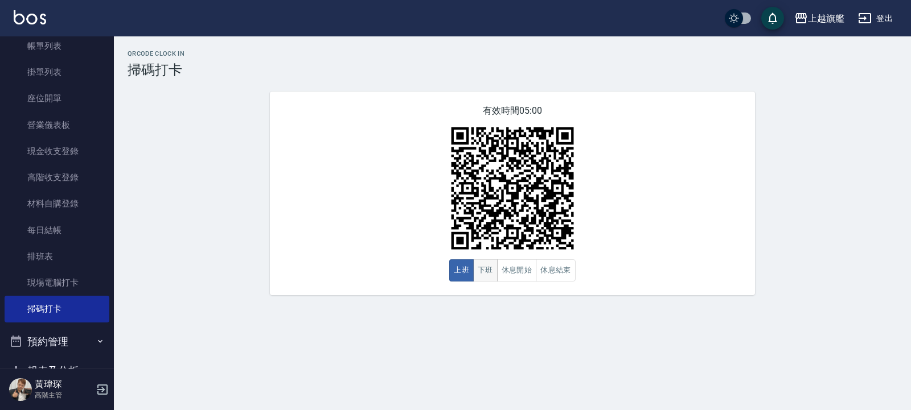
click at [339, 282] on button "下班" at bounding box center [485, 271] width 24 height 22
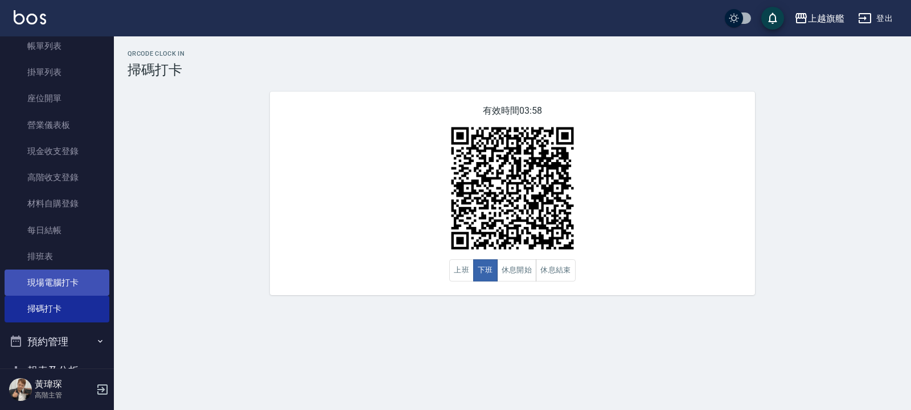
click at [34, 284] on link "現場電腦打卡" at bounding box center [57, 283] width 105 height 26
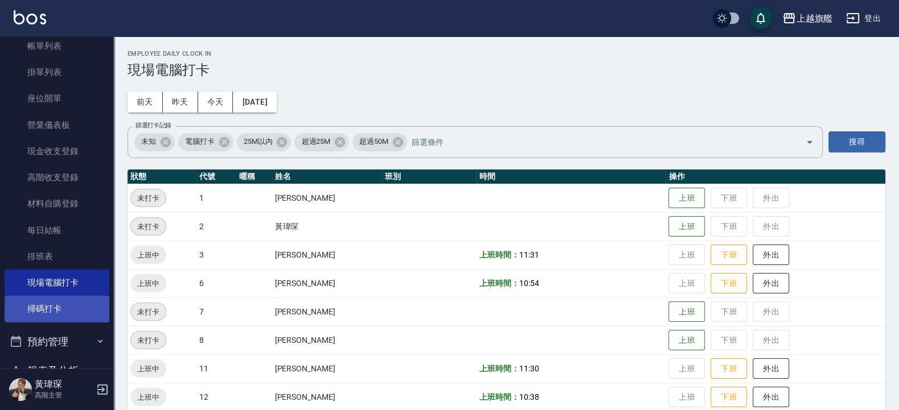
click at [57, 301] on link "掃碼打卡" at bounding box center [57, 309] width 105 height 26
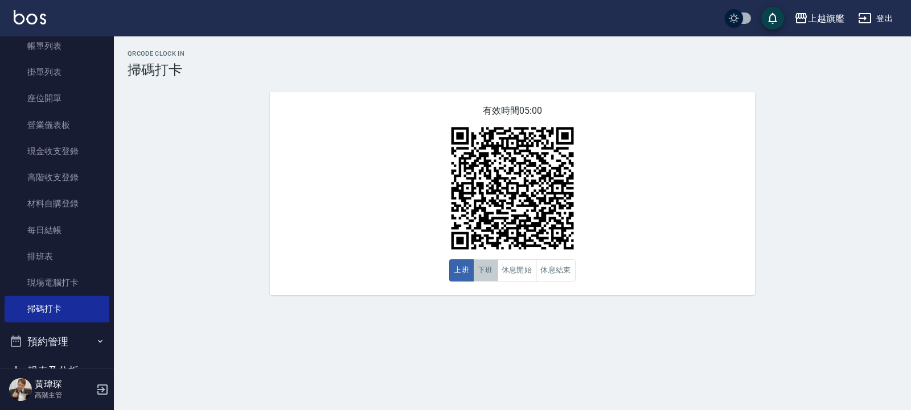
click at [339, 268] on button "下班" at bounding box center [485, 271] width 24 height 22
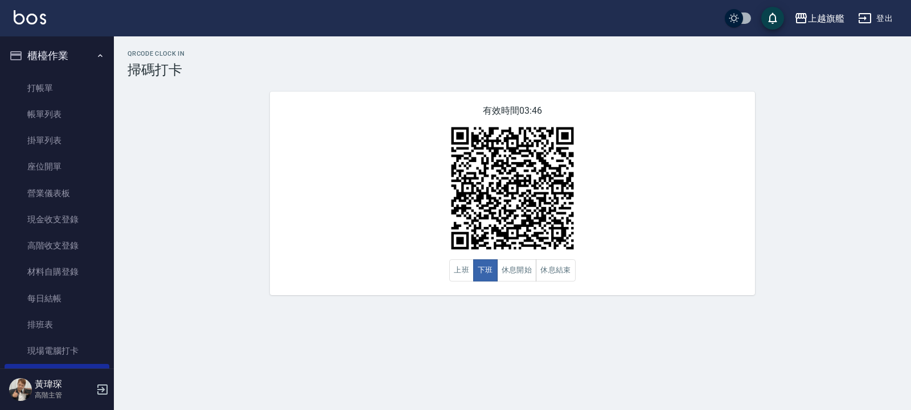
click at [43, 55] on button "櫃檯作業" at bounding box center [57, 56] width 105 height 30
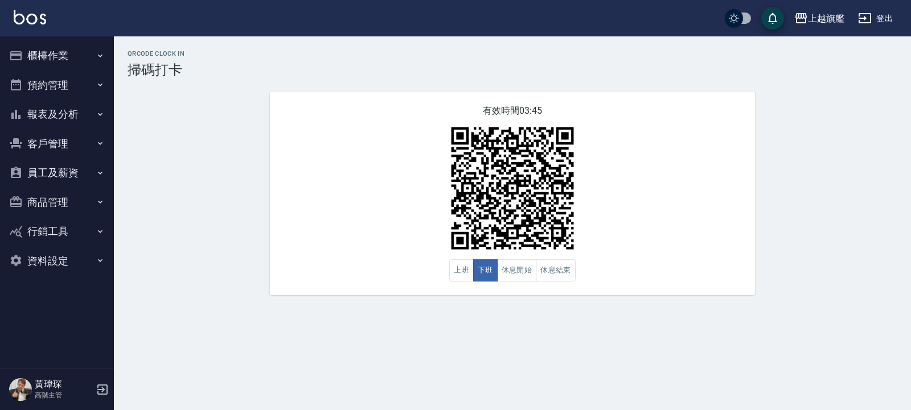
click at [56, 122] on button "報表及分析" at bounding box center [57, 115] width 105 height 30
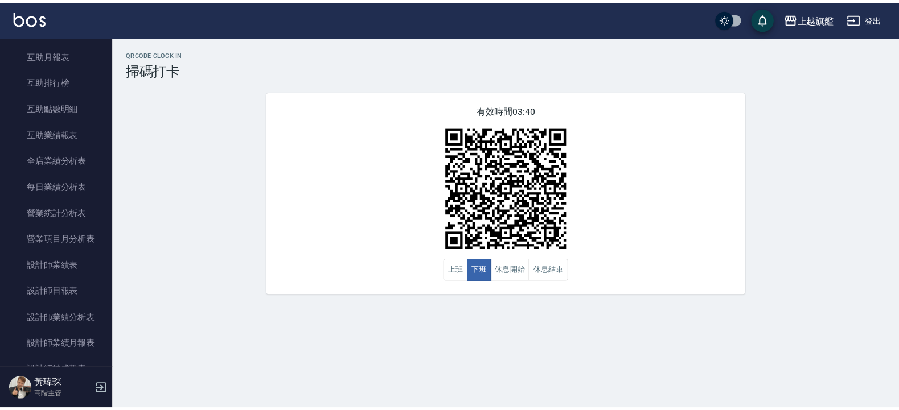
scroll to position [273, 0]
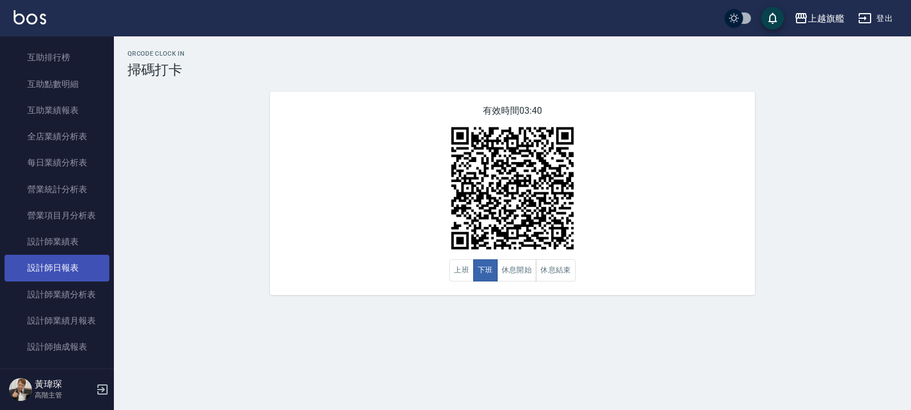
click at [65, 276] on link "設計師日報表" at bounding box center [57, 268] width 105 height 26
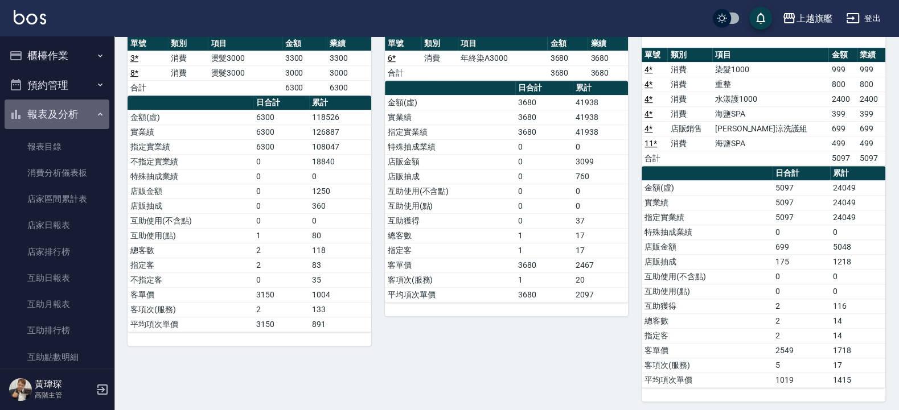
click at [68, 105] on button "報表及分析" at bounding box center [57, 115] width 105 height 30
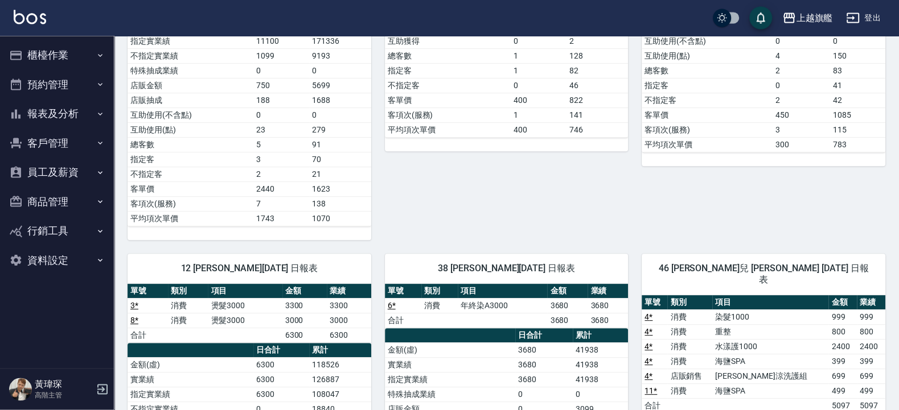
scroll to position [289, 0]
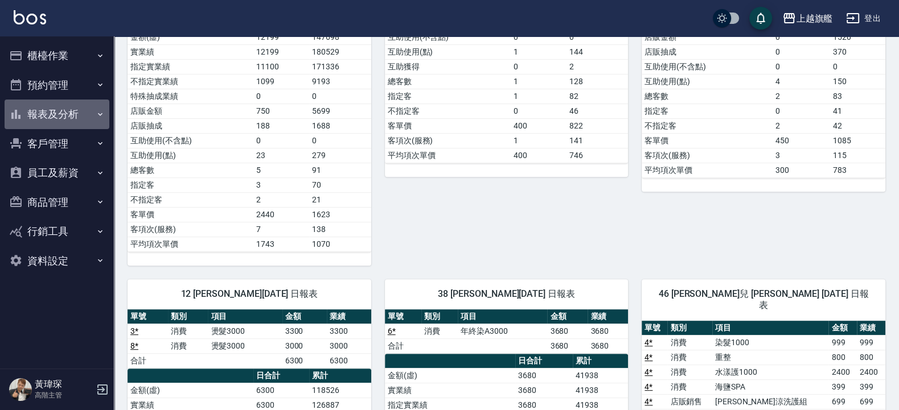
click at [51, 119] on button "報表及分析" at bounding box center [57, 115] width 105 height 30
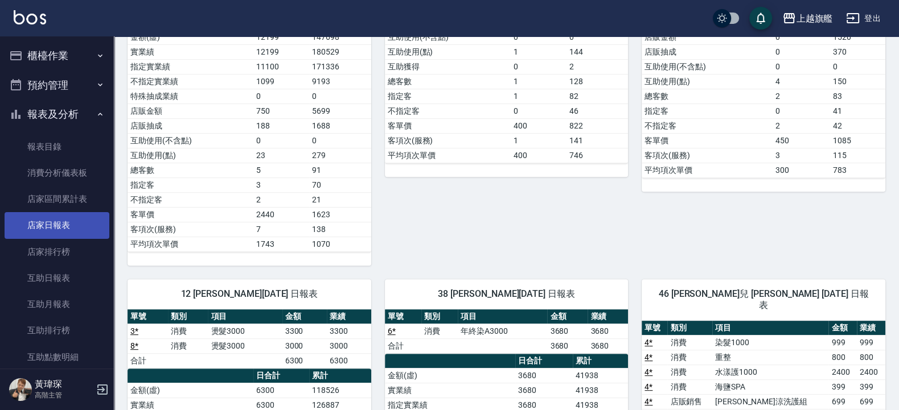
click at [48, 221] on link "店家日報表" at bounding box center [57, 225] width 105 height 26
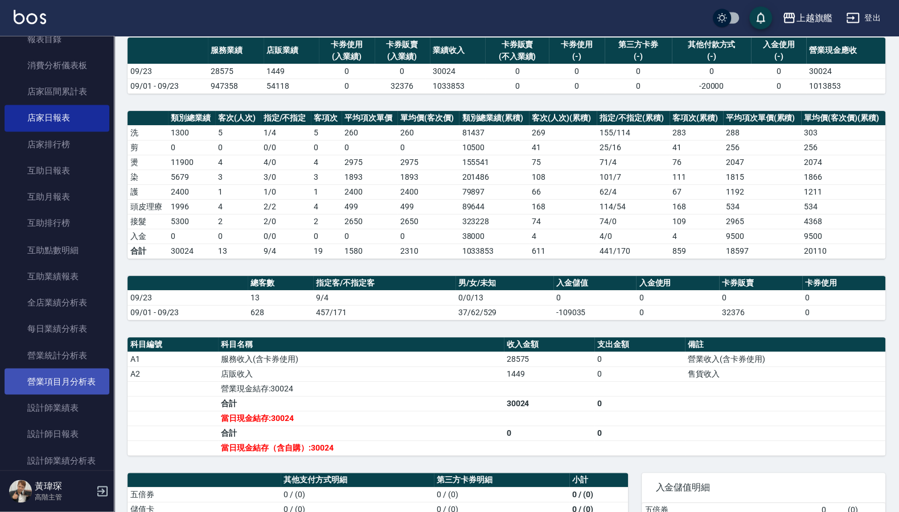
scroll to position [137, 0]
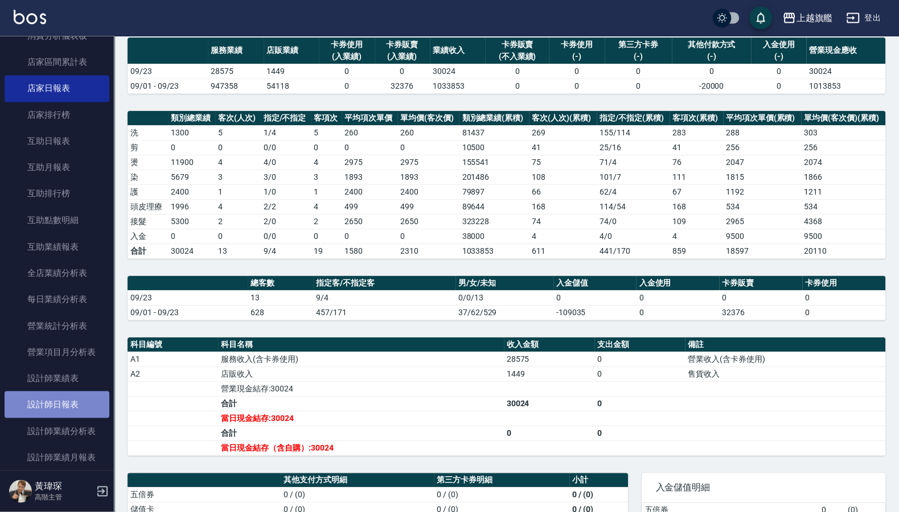
click at [57, 361] on link "設計師日報表" at bounding box center [57, 405] width 105 height 26
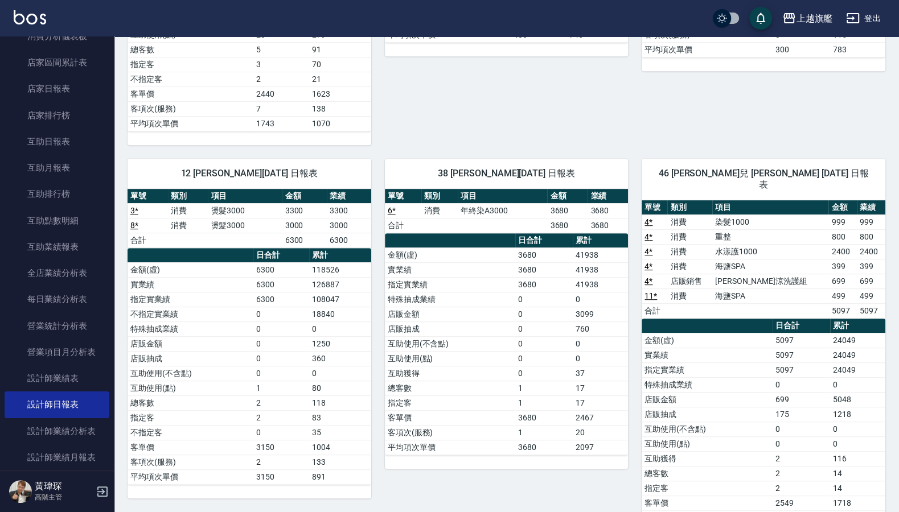
scroll to position [461, 0]
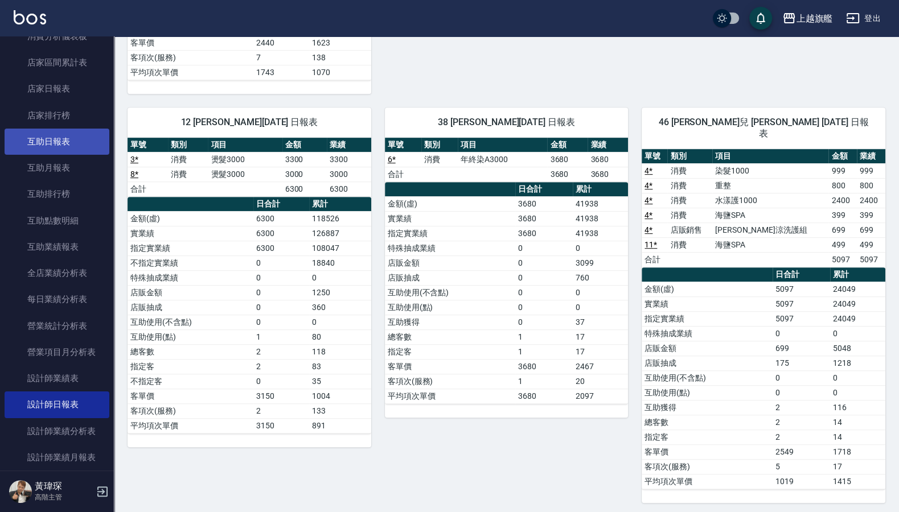
click at [53, 136] on link "互助日報表" at bounding box center [57, 142] width 105 height 26
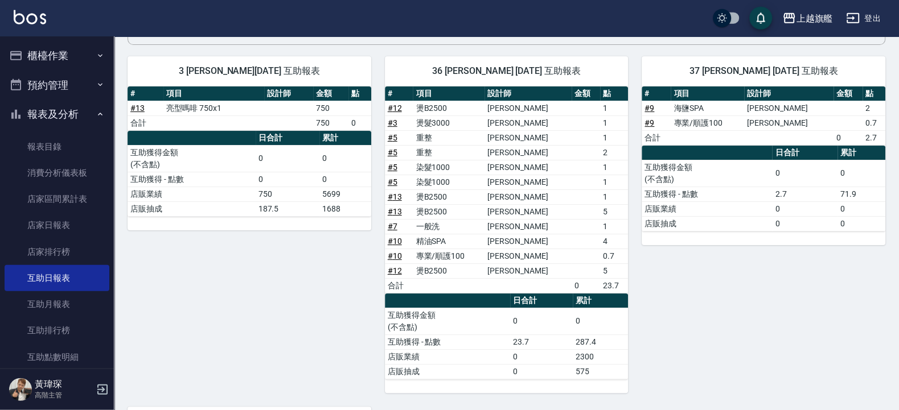
scroll to position [56, 0]
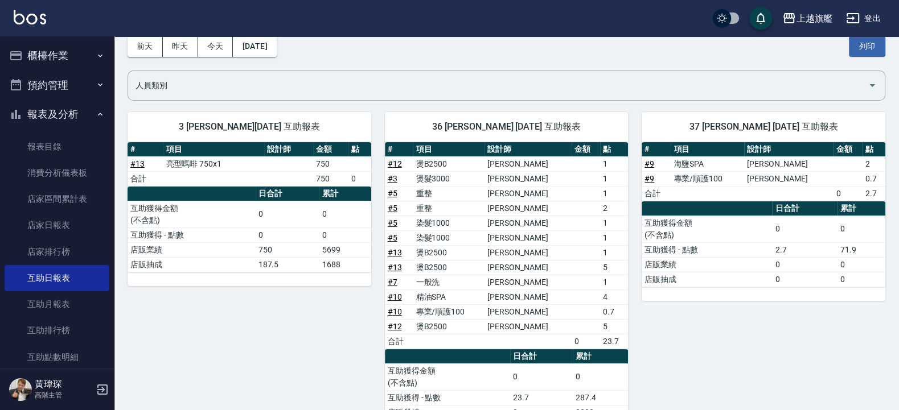
click at [46, 56] on button "櫃檯作業" at bounding box center [57, 56] width 105 height 30
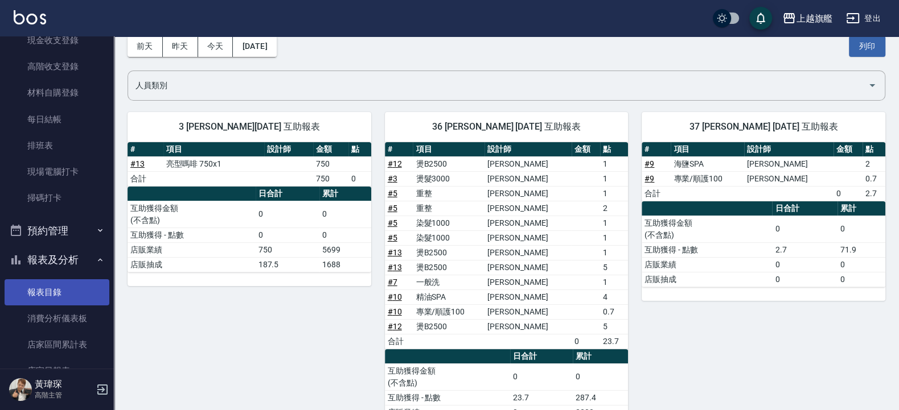
scroll to position [205, 0]
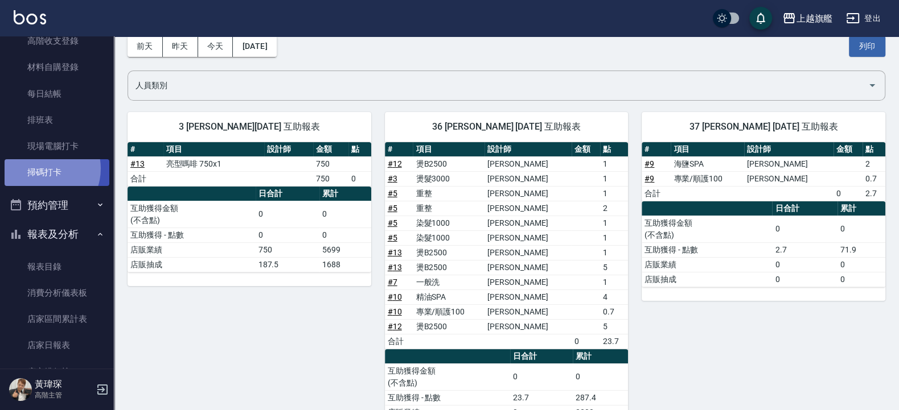
click at [42, 169] on link "掃碼打卡" at bounding box center [57, 172] width 105 height 26
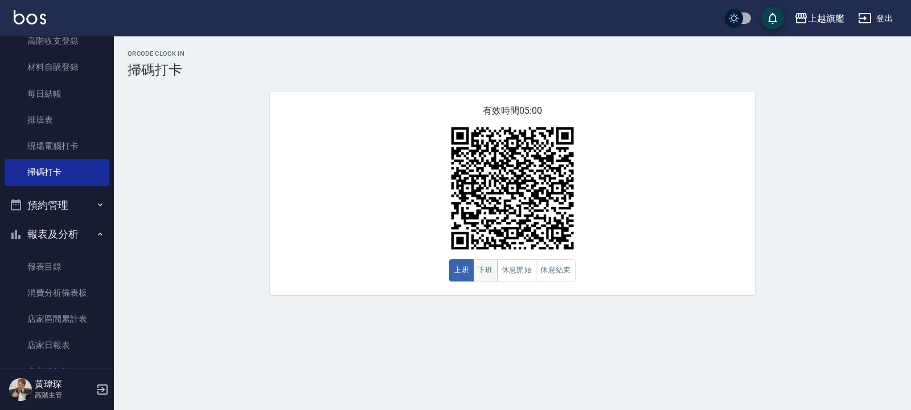
click at [339, 277] on button "下班" at bounding box center [485, 271] width 24 height 22
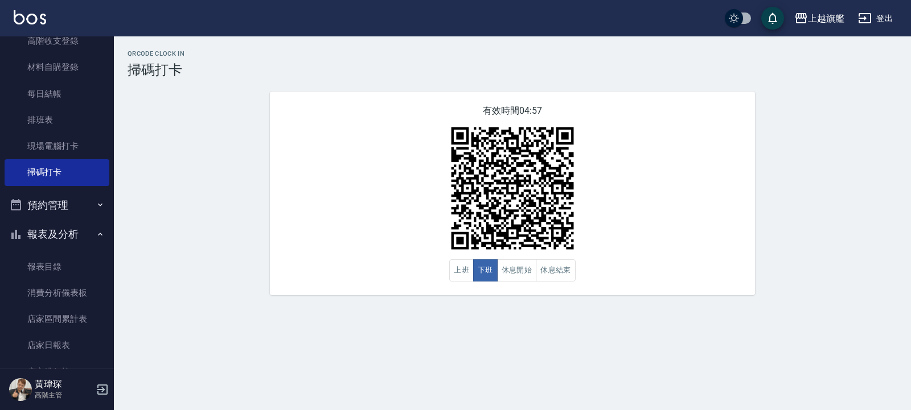
drag, startPoint x: 860, startPoint y: 160, endPoint x: 667, endPoint y: 271, distance: 223.1
